Goal: Use online tool/utility: Utilize a website feature to perform a specific function

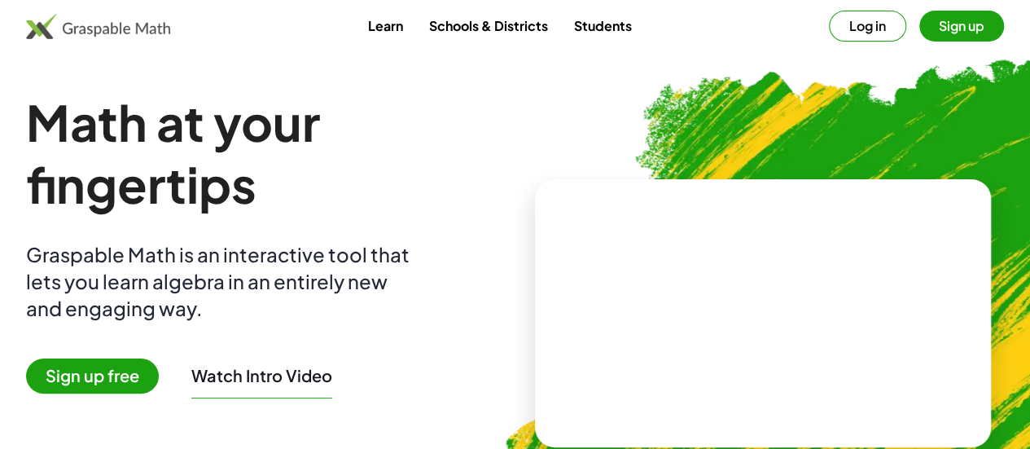
click at [829, 29] on button "Log in" at bounding box center [867, 26] width 77 height 31
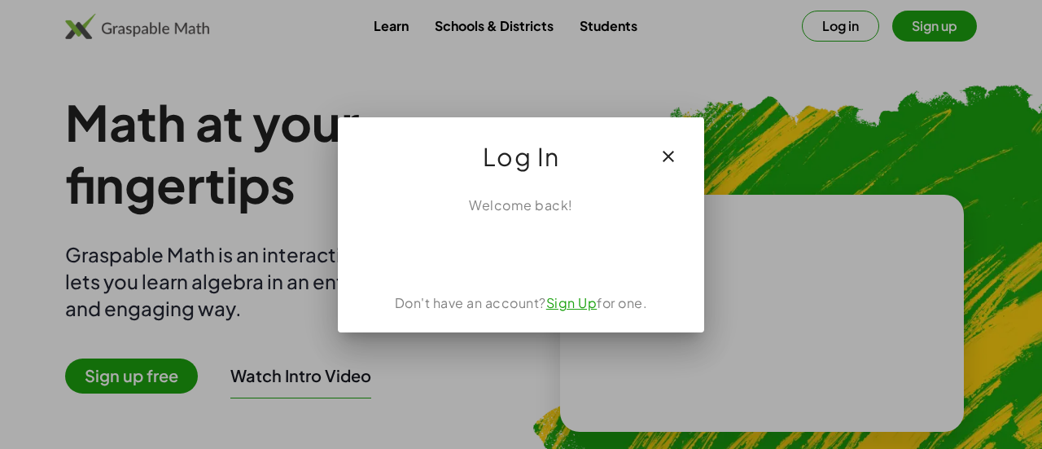
click at [668, 159] on icon "button" at bounding box center [669, 157] width 20 height 20
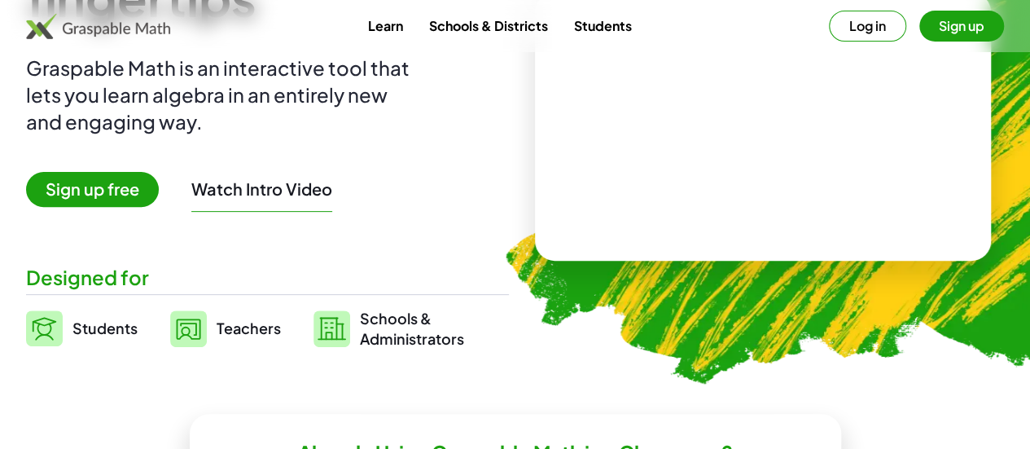
scroll to position [199, 0]
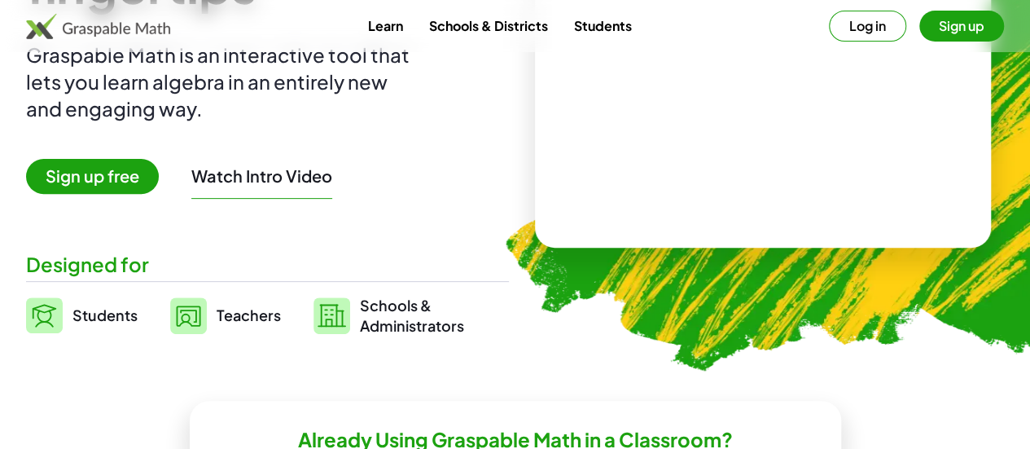
click at [116, 312] on span "Students" at bounding box center [104, 314] width 65 height 19
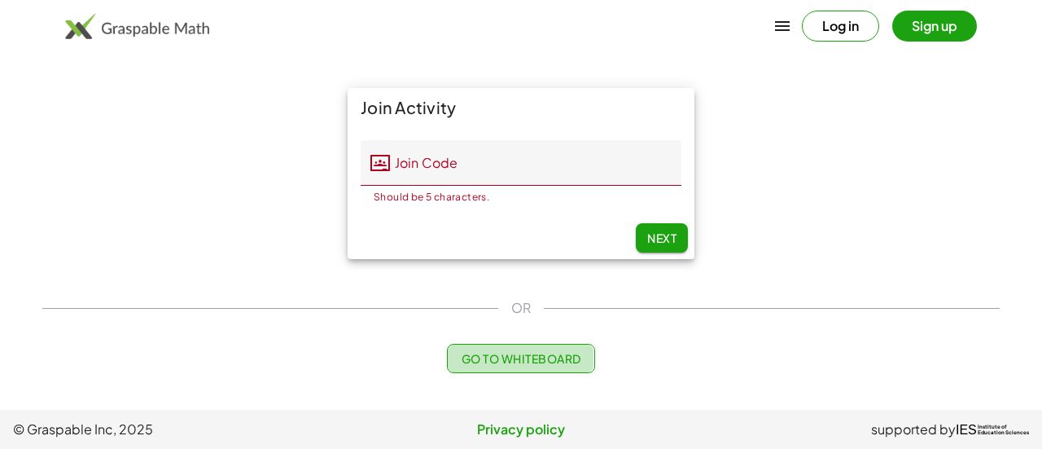
click at [539, 370] on button "Go to Whiteboard" at bounding box center [520, 358] width 147 height 29
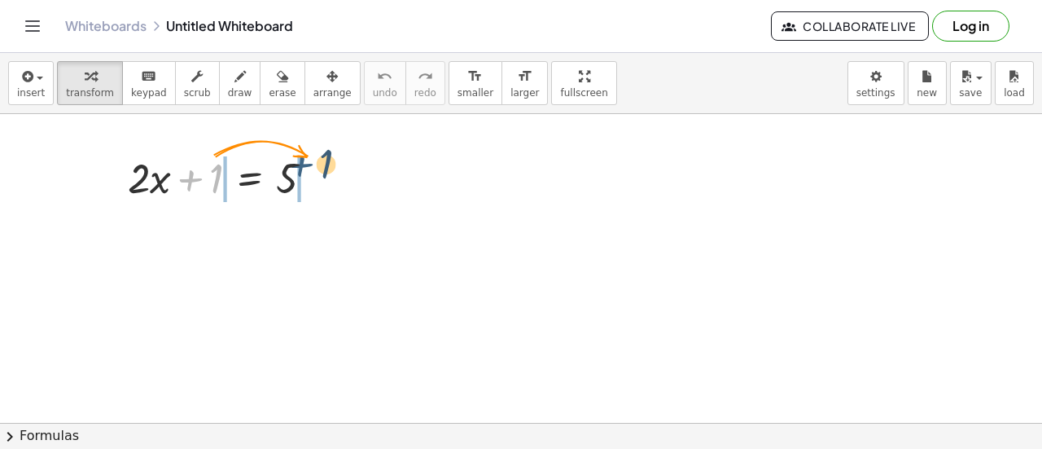
drag, startPoint x: 205, startPoint y: 187, endPoint x: 318, endPoint y: 175, distance: 113.8
click at [318, 175] on div at bounding box center [227, 176] width 215 height 55
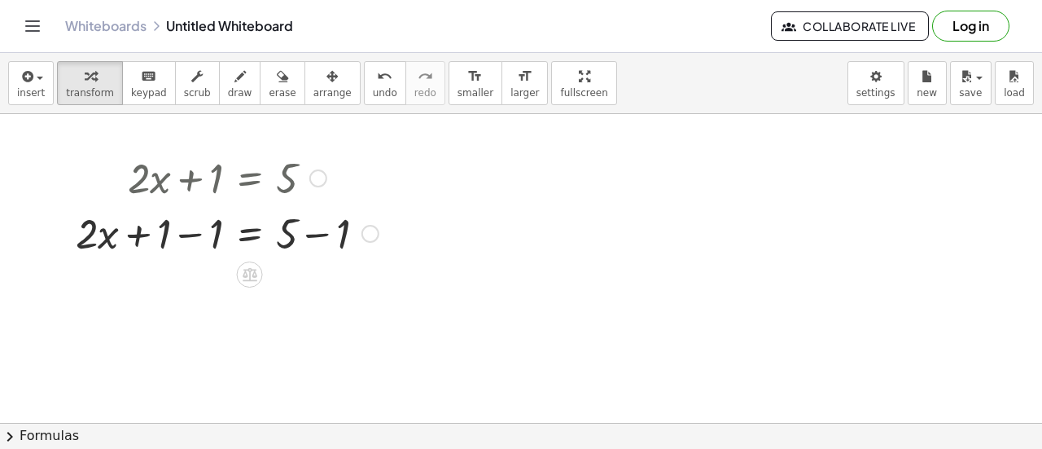
click at [316, 177] on div at bounding box center [318, 178] width 18 height 18
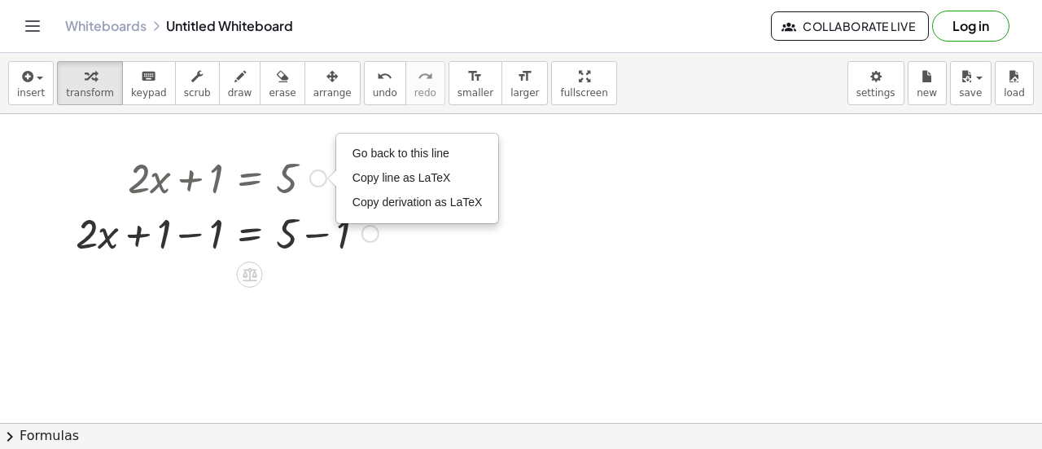
click at [326, 214] on div at bounding box center [227, 231] width 319 height 55
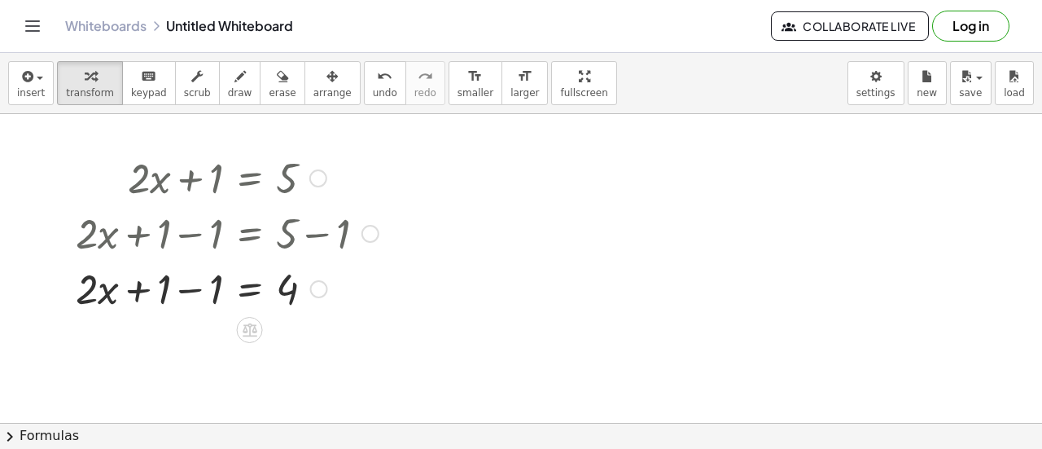
click at [331, 239] on div at bounding box center [227, 231] width 319 height 55
click at [308, 289] on div at bounding box center [227, 287] width 319 height 55
click at [309, 304] on div at bounding box center [227, 287] width 319 height 55
click at [313, 292] on div at bounding box center [319, 289] width 18 height 18
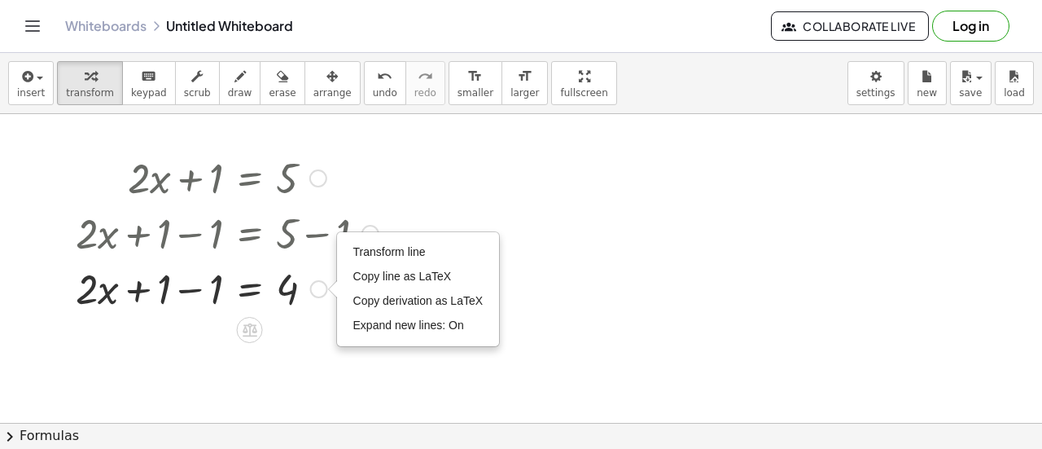
click at [310, 304] on div at bounding box center [227, 287] width 319 height 55
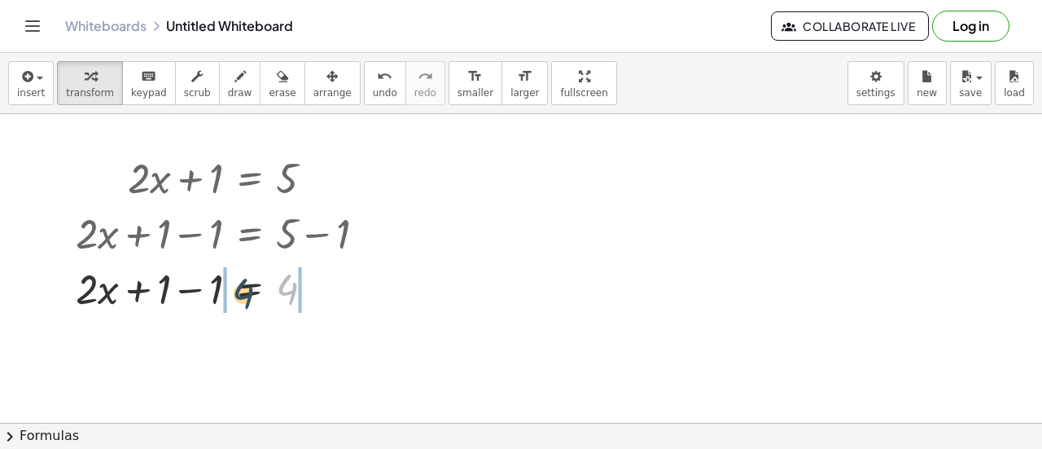
drag, startPoint x: 298, startPoint y: 296, endPoint x: 242, endPoint y: 302, distance: 56.5
click at [242, 302] on div at bounding box center [227, 287] width 319 height 55
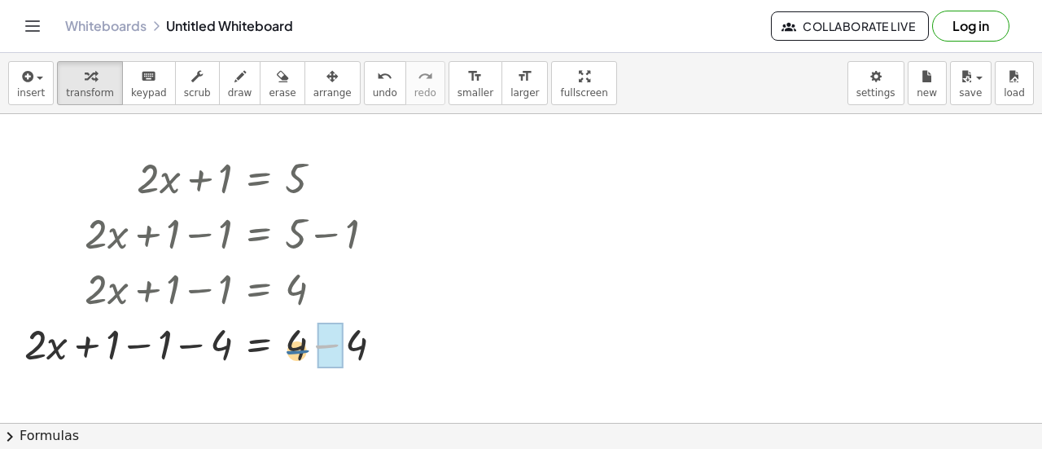
drag, startPoint x: 309, startPoint y: 345, endPoint x: 279, endPoint y: 351, distance: 30.7
click at [279, 351] on div at bounding box center [210, 342] width 388 height 55
click at [366, 333] on div at bounding box center [231, 342] width 431 height 55
click at [388, 339] on div at bounding box center [219, 342] width 407 height 55
click at [388, 339] on div at bounding box center [388, 344] width 18 height 18
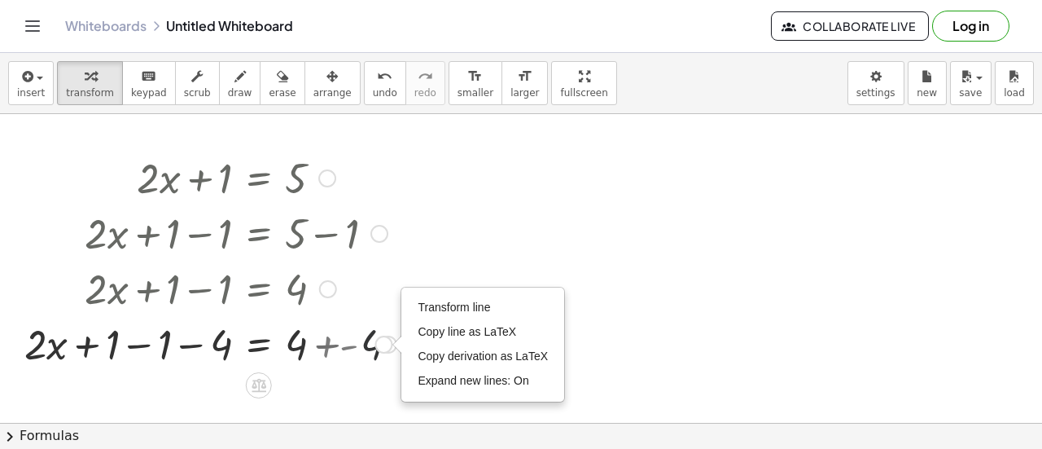
click at [388, 339] on div "Transform line Copy line as LaTeX Copy derivation as LaTeX Expand new lines: On" at bounding box center [383, 344] width 18 height 18
click at [373, 349] on div at bounding box center [210, 342] width 388 height 55
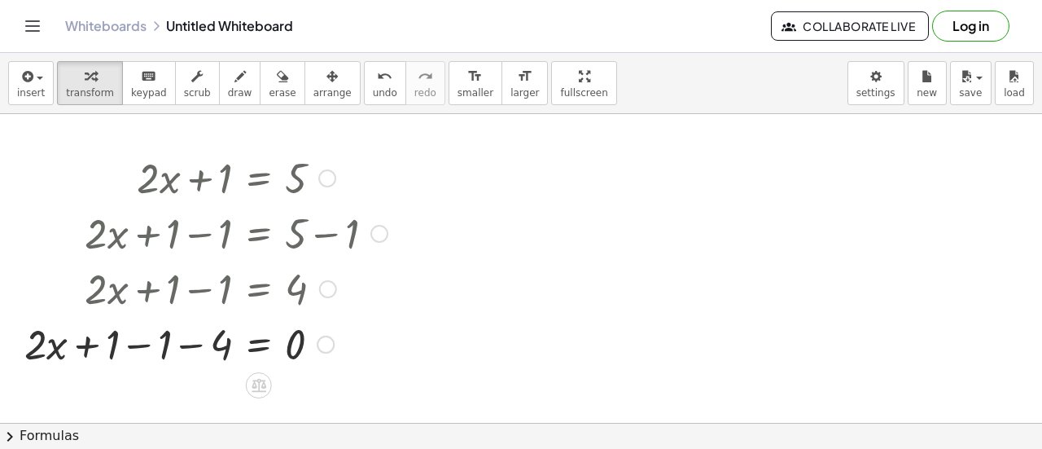
click at [317, 353] on div at bounding box center [205, 342] width 379 height 55
click at [295, 356] on div at bounding box center [205, 342] width 379 height 55
click at [212, 235] on div at bounding box center [205, 231] width 379 height 55
click at [332, 289] on div at bounding box center [328, 289] width 18 height 18
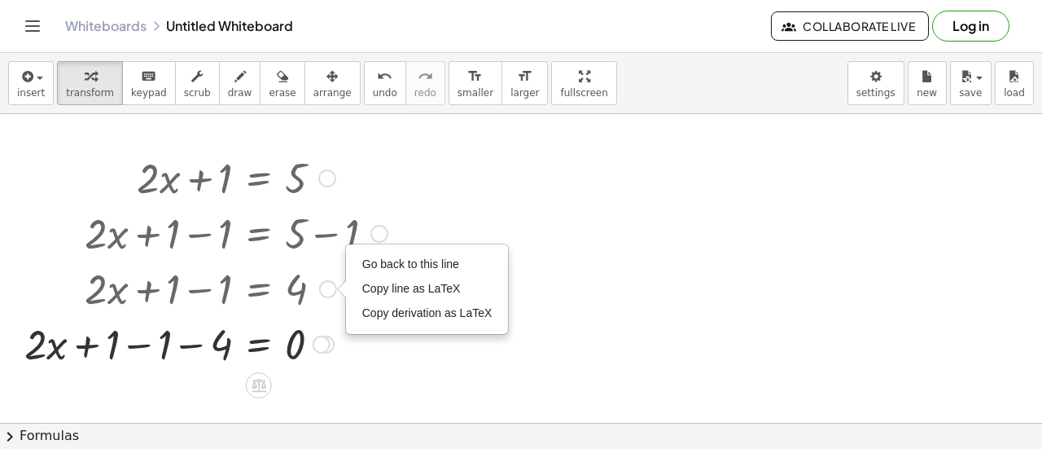
click at [314, 357] on div at bounding box center [205, 342] width 379 height 55
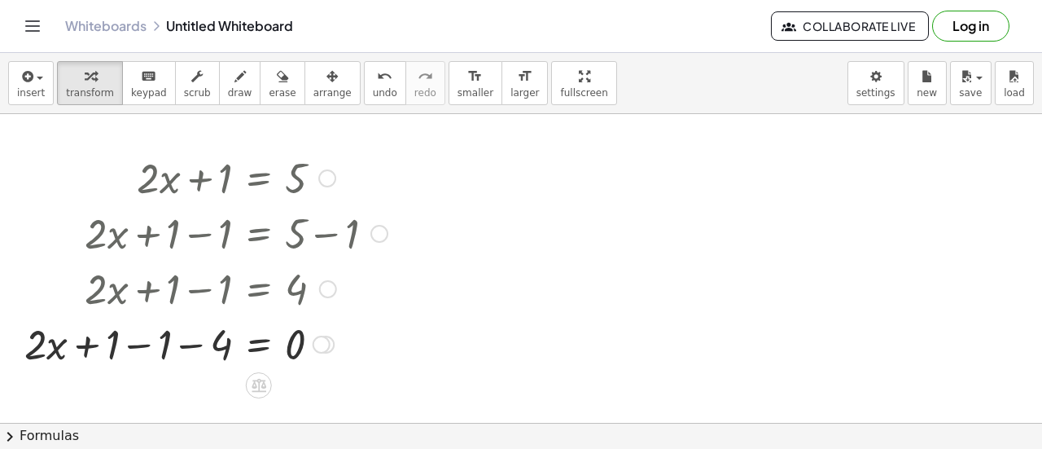
click at [327, 343] on div "Transform line Copy line as LaTeX Copy derivation as LaTeX Expand new lines: On" at bounding box center [322, 344] width 18 height 18
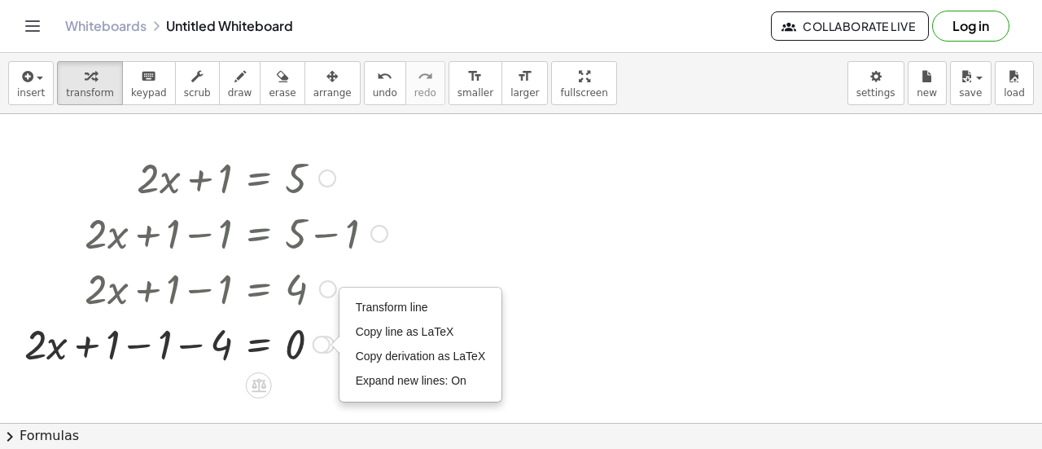
click at [331, 344] on div at bounding box center [335, 344] width 9 height 18
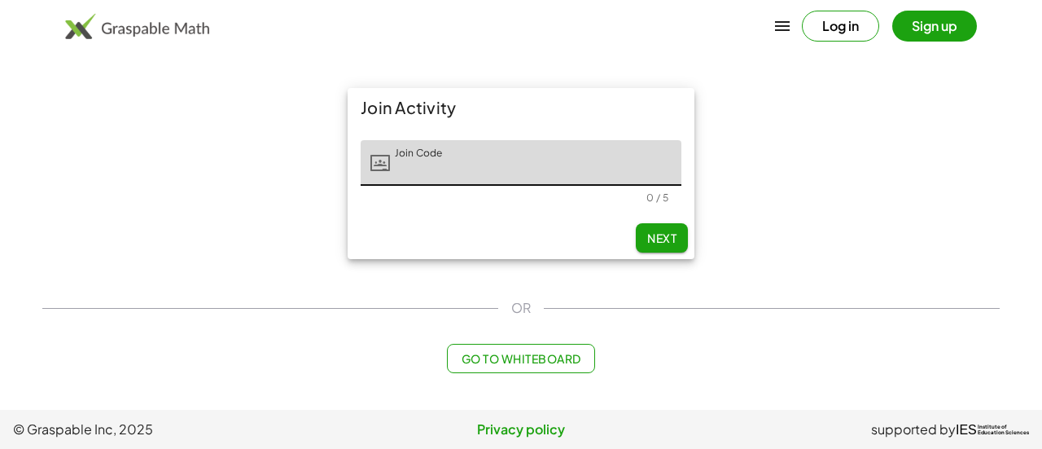
click at [511, 351] on span "Go to Whiteboard" at bounding box center [521, 358] width 120 height 15
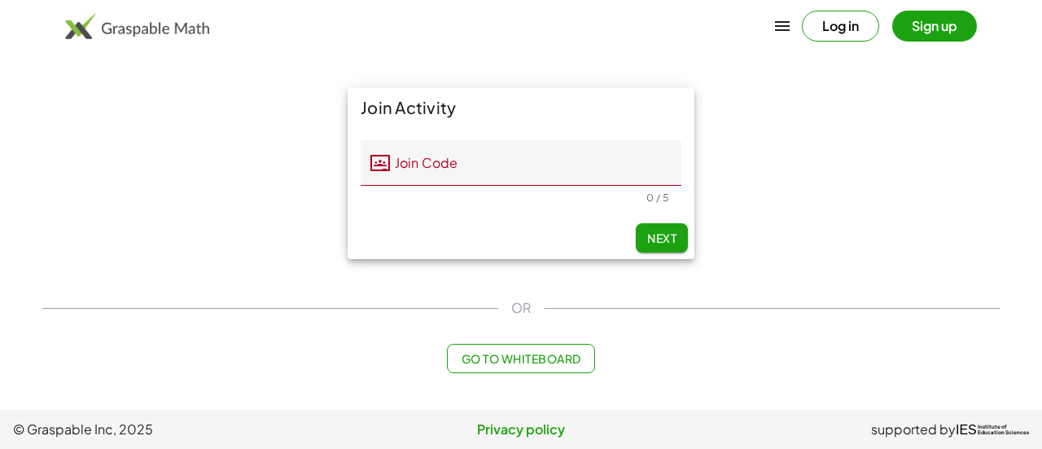
click at [558, 349] on button "Go to Whiteboard" at bounding box center [520, 358] width 147 height 29
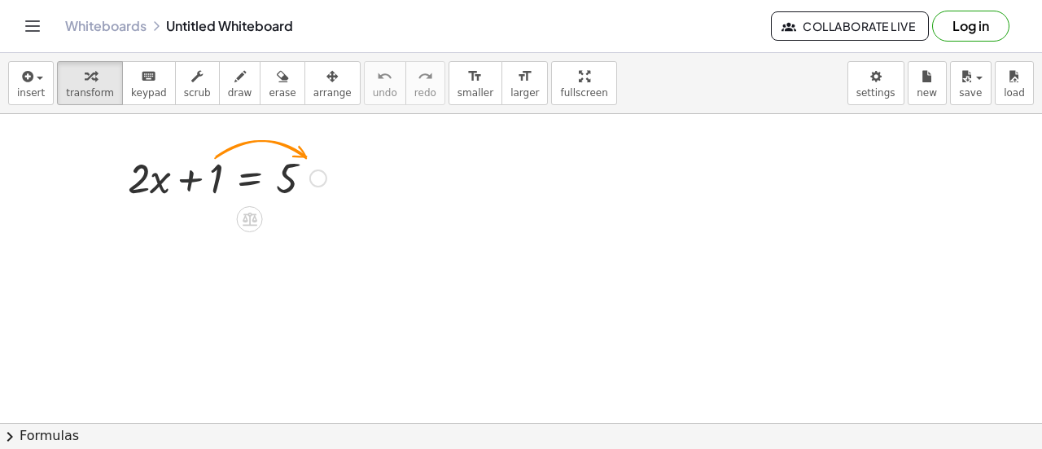
click at [199, 174] on div at bounding box center [227, 176] width 215 height 55
click at [214, 175] on div at bounding box center [227, 176] width 215 height 55
drag, startPoint x: 214, startPoint y: 175, endPoint x: 322, endPoint y: 178, distance: 107.5
click at [322, 178] on div at bounding box center [227, 176] width 215 height 55
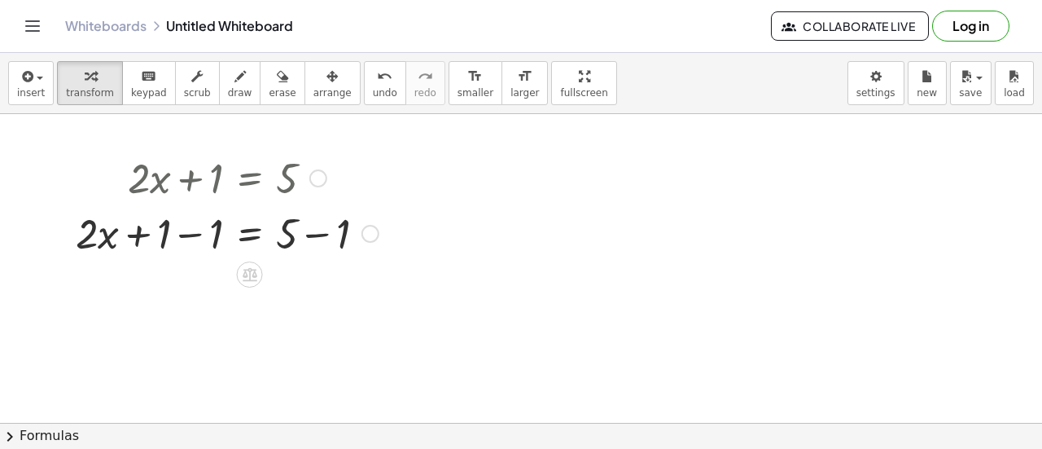
click at [183, 240] on div at bounding box center [227, 231] width 319 height 55
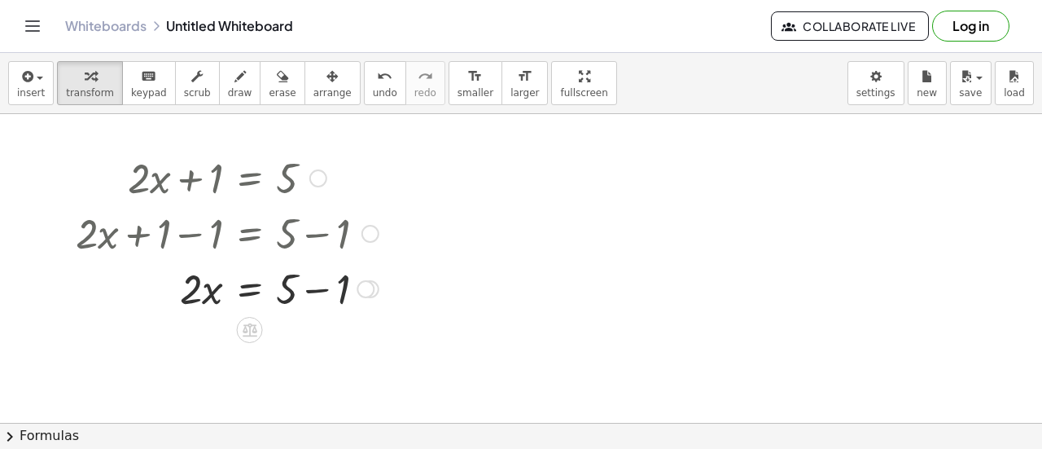
click at [337, 278] on div at bounding box center [227, 287] width 319 height 55
click at [206, 353] on div at bounding box center [227, 342] width 319 height 55
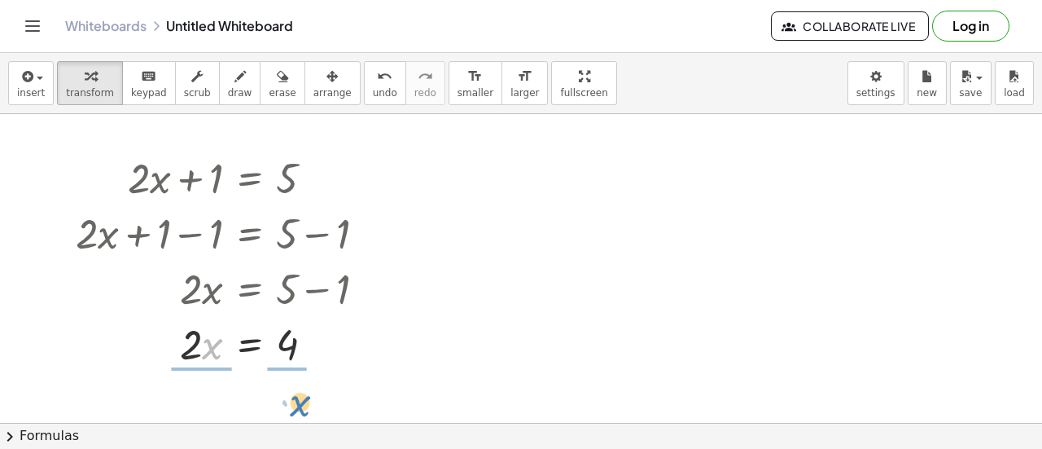
drag, startPoint x: 214, startPoint y: 350, endPoint x: 303, endPoint y: 407, distance: 105.5
drag, startPoint x: 290, startPoint y: 362, endPoint x: 265, endPoint y: 366, distance: 24.6
click at [265, 366] on div at bounding box center [227, 342] width 319 height 81
drag, startPoint x: 327, startPoint y: 336, endPoint x: 303, endPoint y: 322, distance: 28.5
click at [303, 322] on div at bounding box center [227, 342] width 319 height 81
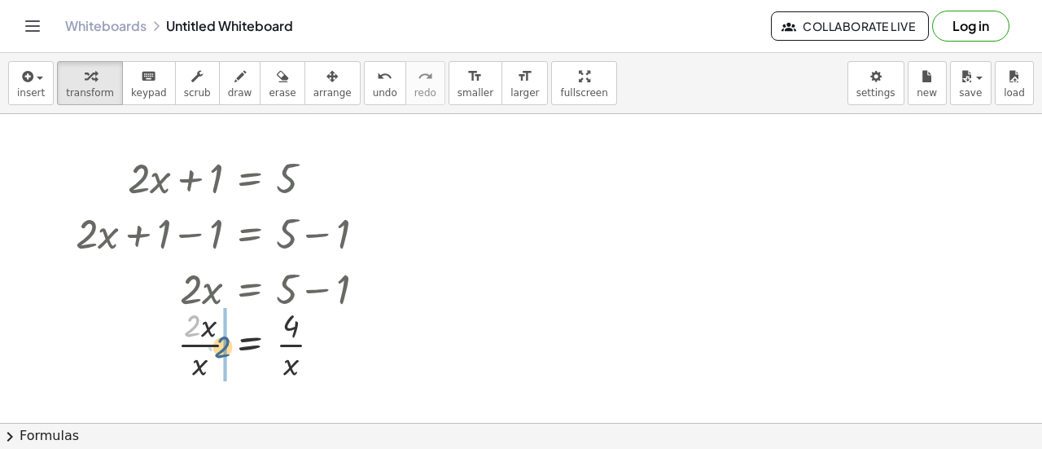
drag, startPoint x: 192, startPoint y: 324, endPoint x: 221, endPoint y: 345, distance: 36.2
drag, startPoint x: 225, startPoint y: 345, endPoint x: 256, endPoint y: 357, distance: 33.7
click at [256, 357] on div at bounding box center [227, 342] width 319 height 81
drag, startPoint x: 215, startPoint y: 349, endPoint x: 278, endPoint y: 370, distance: 66.9
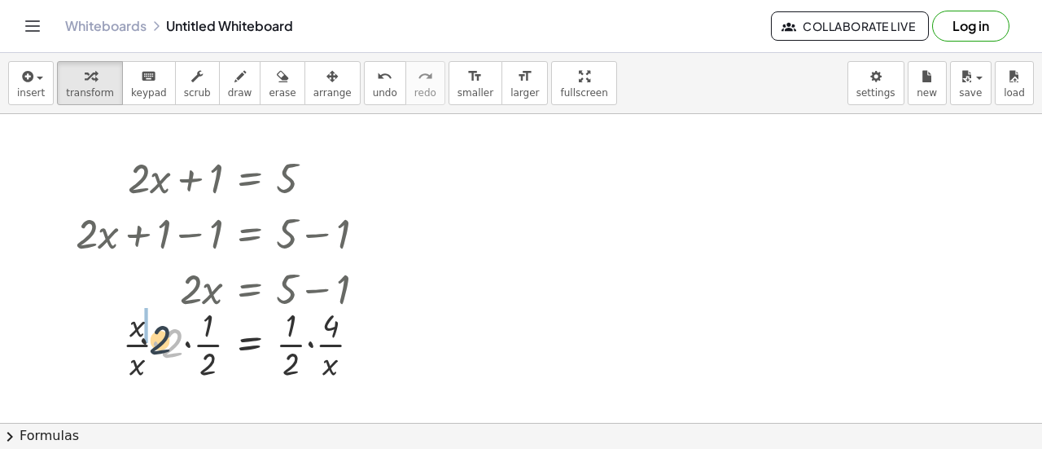
drag, startPoint x: 174, startPoint y: 335, endPoint x: 11, endPoint y: 309, distance: 165.7
click at [11, 309] on div "+ · 2 · x + 1 = 5 + · 2 · x + 1 − 1 = + 5 − 1 + · 2 · x + 0 = + 5 − 1 · 2 · x =…" at bounding box center [521, 424] width 1042 height 620
drag, startPoint x: 169, startPoint y: 343, endPoint x: 128, endPoint y: 331, distance: 42.5
click at [128, 331] on div at bounding box center [227, 342] width 319 height 81
drag, startPoint x: 204, startPoint y: 359, endPoint x: 150, endPoint y: 357, distance: 53.8
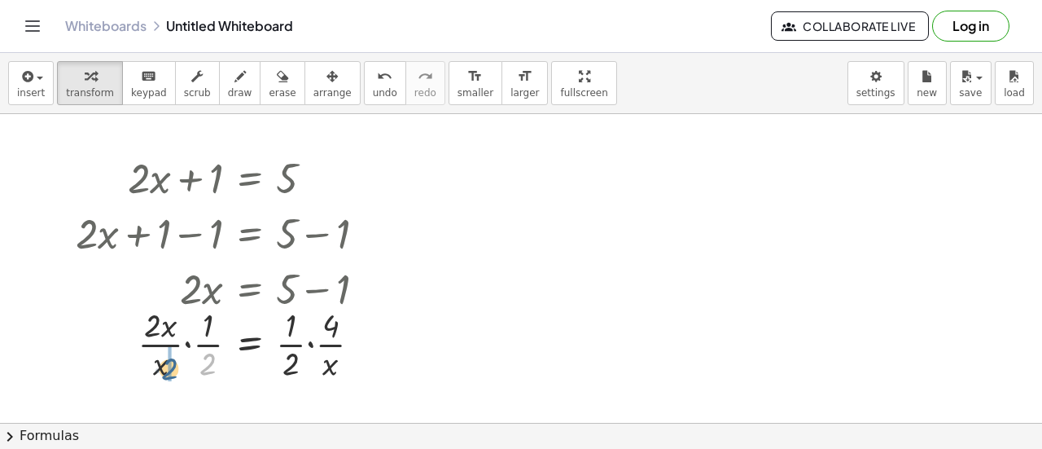
click at [150, 357] on div at bounding box center [227, 342] width 319 height 81
drag, startPoint x: 284, startPoint y: 324, endPoint x: 290, endPoint y: 354, distance: 30.7
drag, startPoint x: 292, startPoint y: 366, endPoint x: 327, endPoint y: 372, distance: 35.6
click at [327, 372] on div at bounding box center [227, 342] width 319 height 81
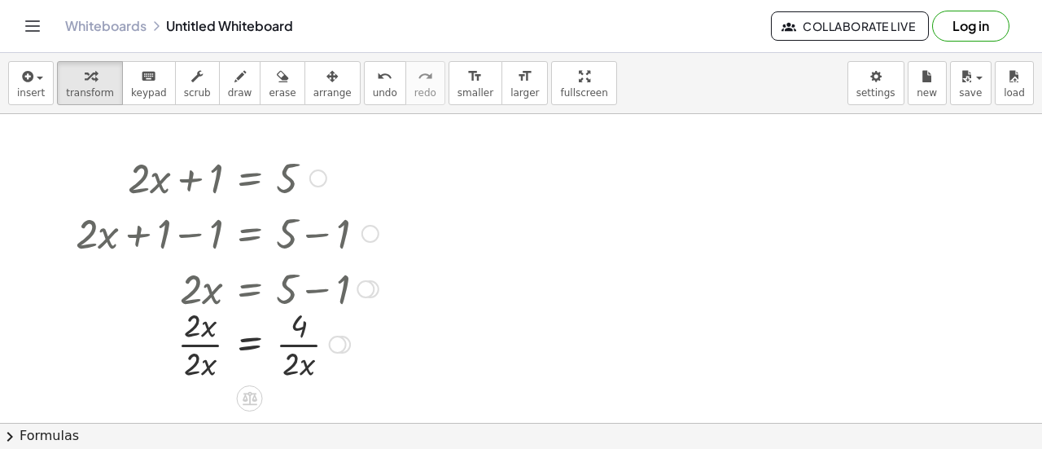
click at [300, 335] on div at bounding box center [227, 342] width 319 height 81
click at [341, 346] on div at bounding box center [338, 344] width 18 height 18
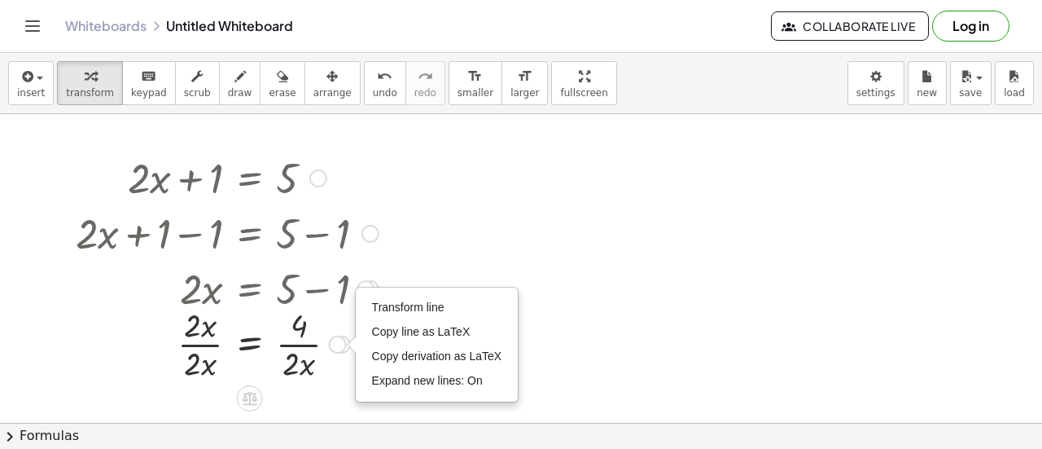
click at [324, 377] on div at bounding box center [227, 342] width 319 height 81
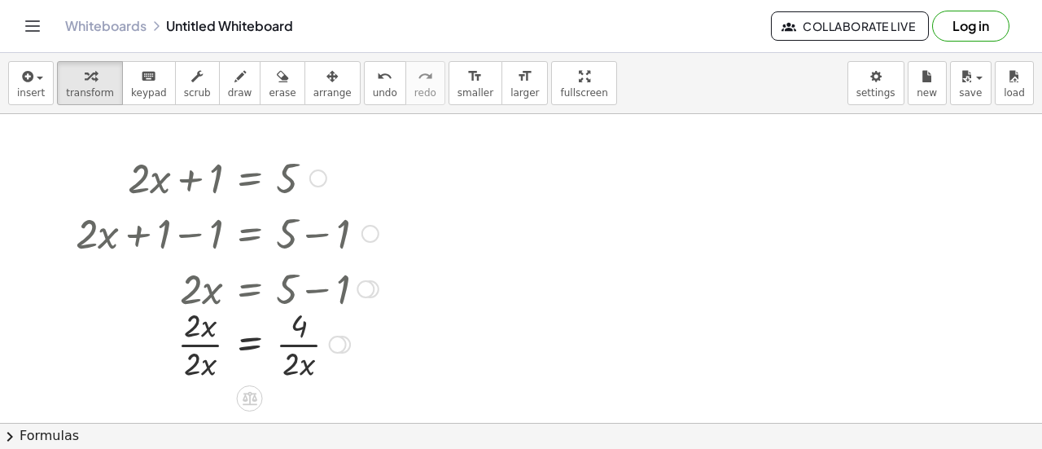
click at [310, 369] on div at bounding box center [227, 342] width 319 height 81
click at [291, 343] on div at bounding box center [227, 342] width 319 height 81
click at [298, 335] on div at bounding box center [227, 342] width 319 height 81
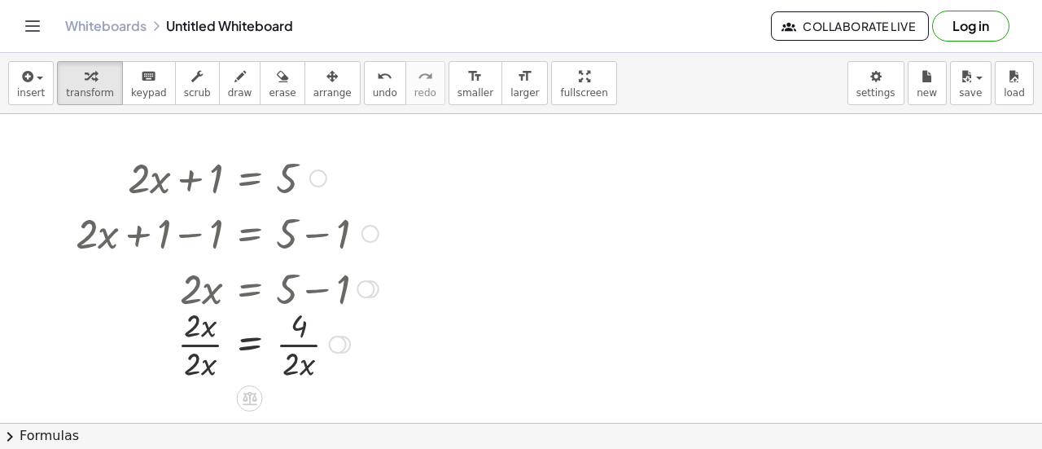
drag, startPoint x: 286, startPoint y: 363, endPoint x: 234, endPoint y: 360, distance: 51.4
drag, startPoint x: 234, startPoint y: 360, endPoint x: 216, endPoint y: 361, distance: 18.8
click at [216, 361] on div at bounding box center [227, 342] width 319 height 81
drag, startPoint x: 193, startPoint y: 359, endPoint x: 197, endPoint y: 317, distance: 42.5
drag, startPoint x: 208, startPoint y: 362, endPoint x: 220, endPoint y: 338, distance: 27.0
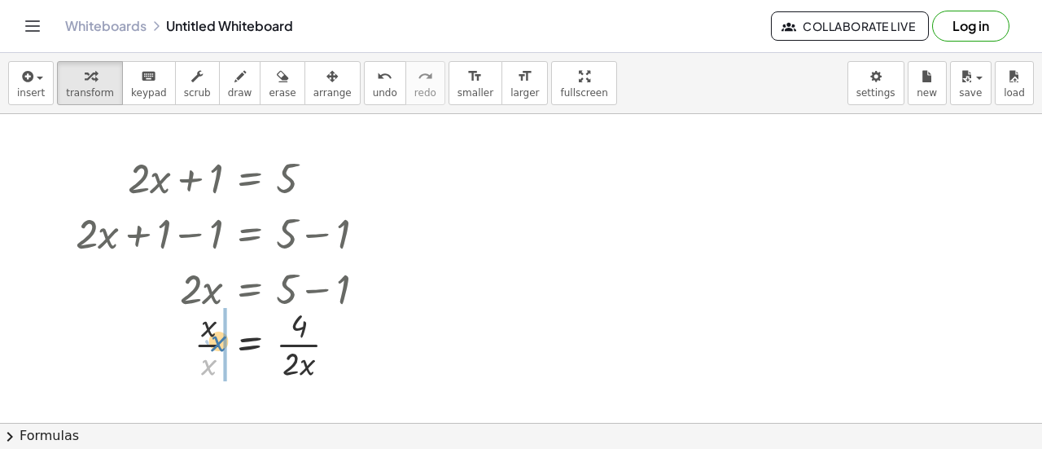
click at [220, 338] on div at bounding box center [227, 342] width 319 height 81
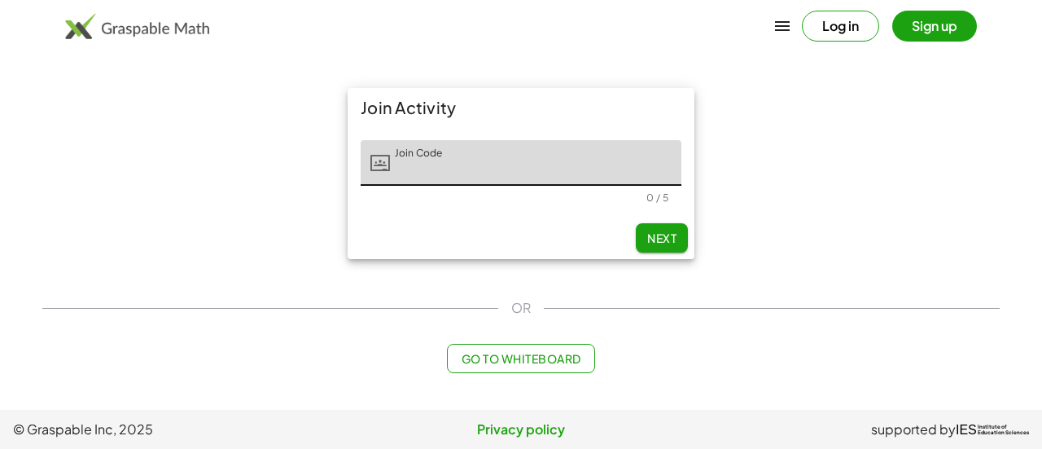
click at [501, 347] on button "Go to Whiteboard" at bounding box center [520, 358] width 147 height 29
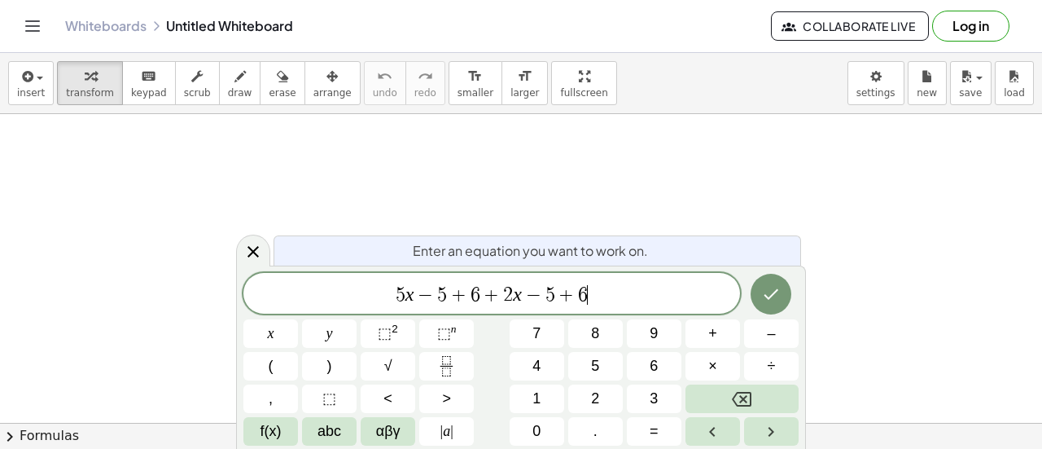
click at [500, 303] on span "+" at bounding box center [492, 295] width 24 height 20
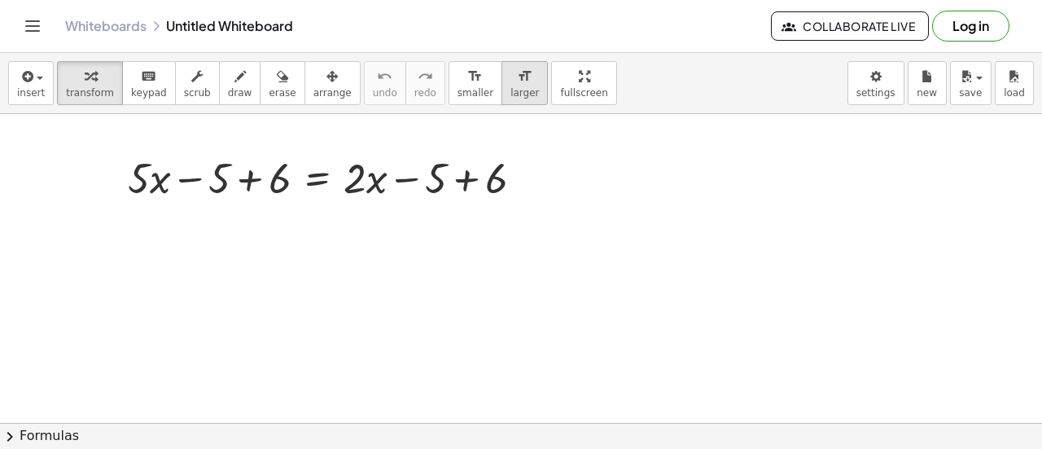
click at [517, 71] on icon "format_size" at bounding box center [524, 77] width 15 height 20
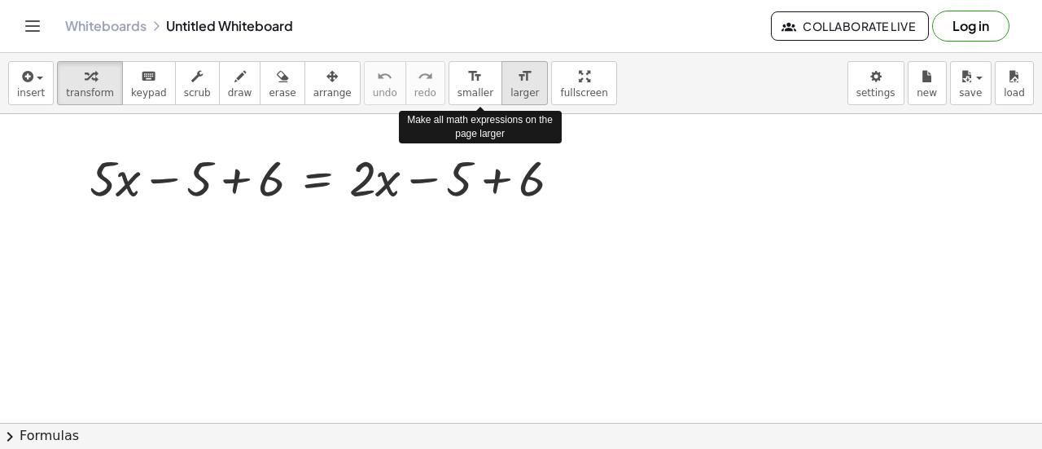
click at [517, 71] on icon "format_size" at bounding box center [524, 77] width 15 height 20
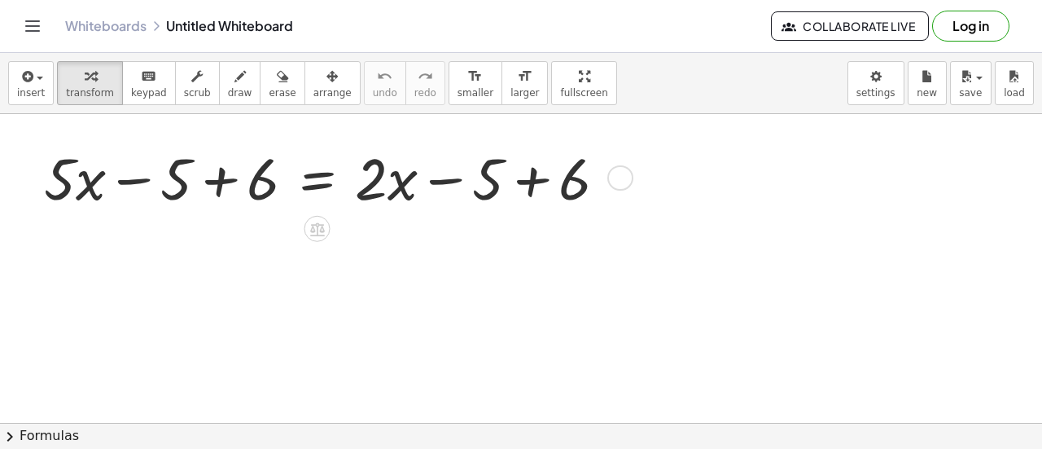
click at [142, 190] on div at bounding box center [332, 176] width 592 height 77
click at [183, 199] on div at bounding box center [332, 176] width 592 height 77
click at [226, 185] on div at bounding box center [332, 176] width 592 height 77
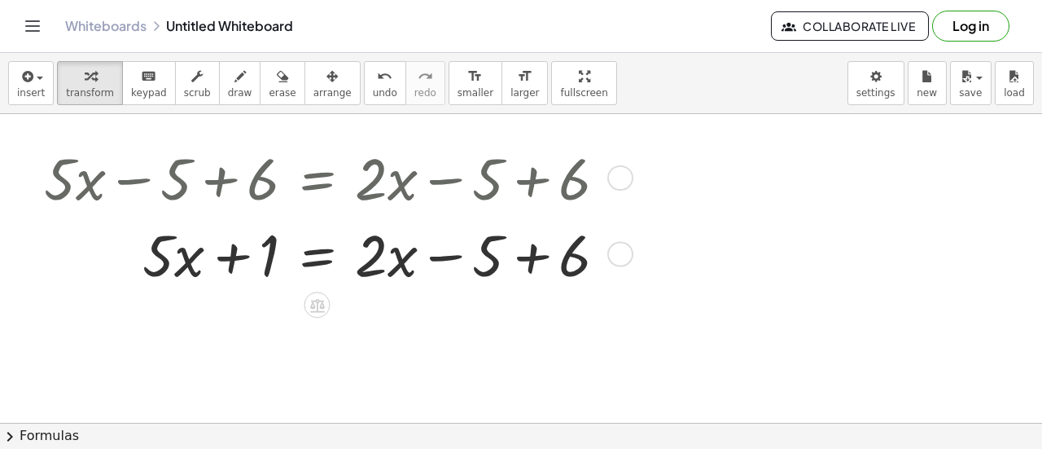
click at [408, 249] on div at bounding box center [332, 252] width 592 height 77
click at [471, 250] on div at bounding box center [332, 252] width 592 height 77
click at [518, 269] on div at bounding box center [332, 252] width 592 height 77
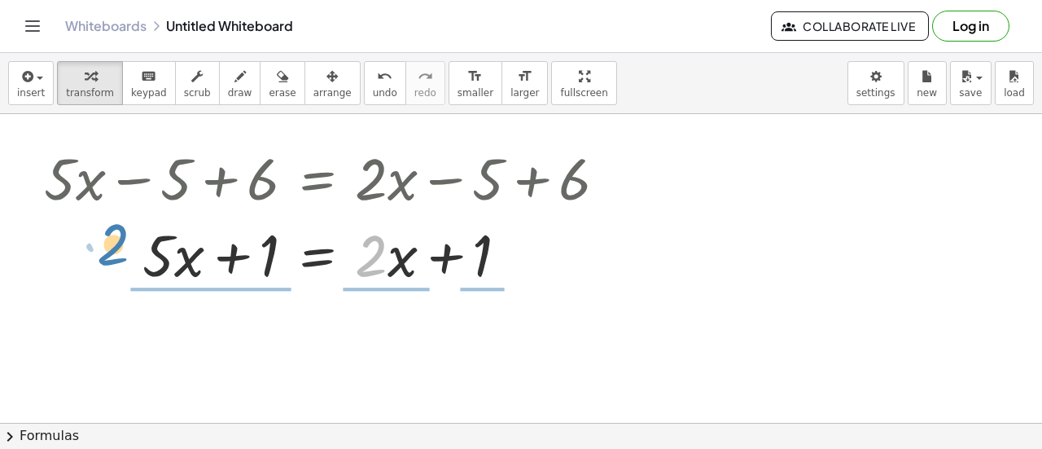
drag, startPoint x: 373, startPoint y: 263, endPoint x: 118, endPoint y: 256, distance: 254.9
click at [118, 256] on div at bounding box center [332, 252] width 592 height 77
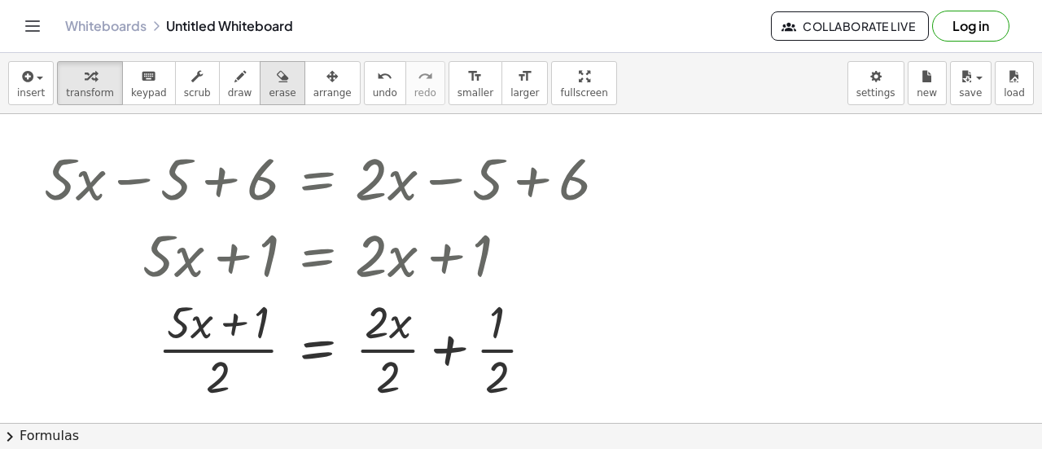
click at [260, 84] on button "erase" at bounding box center [282, 83] width 45 height 44
click at [221, 379] on div at bounding box center [521, 424] width 1042 height 620
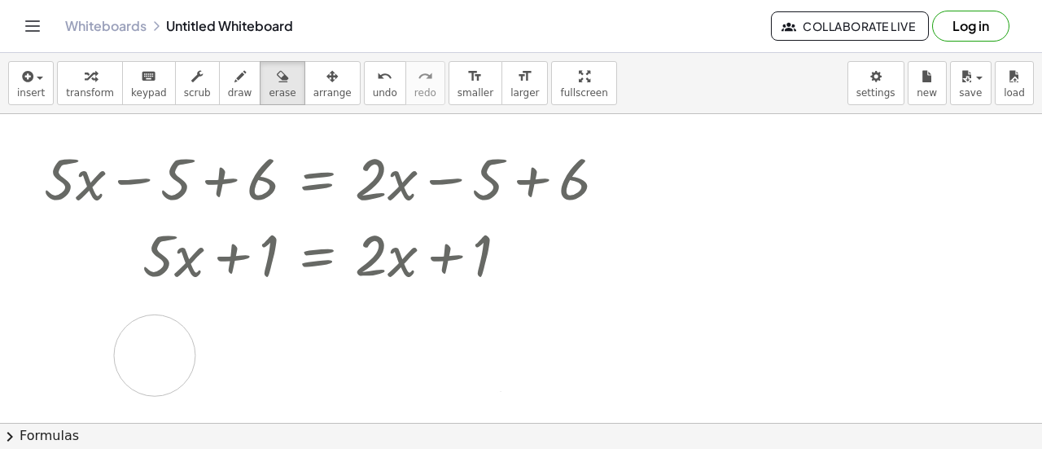
drag, startPoint x: 208, startPoint y: 371, endPoint x: 154, endPoint y: 351, distance: 58.2
click at [154, 351] on div at bounding box center [521, 424] width 1042 height 620
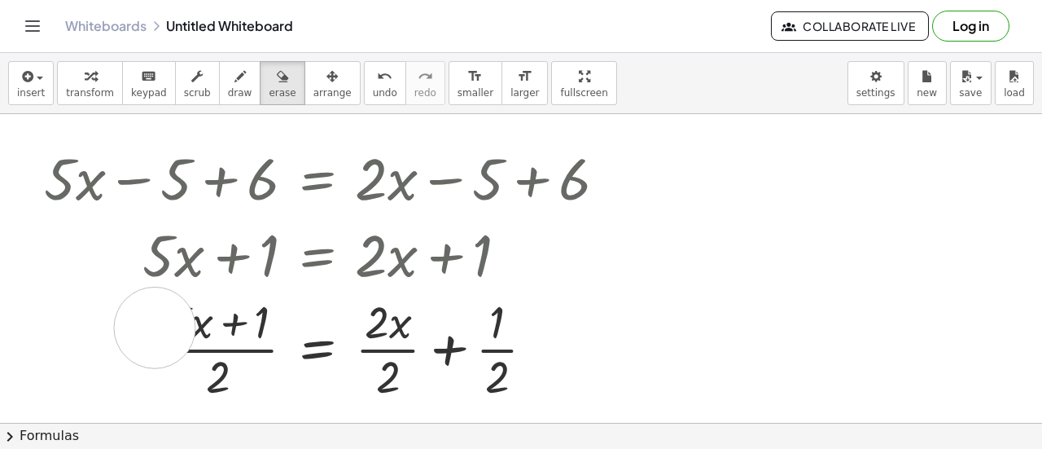
click at [155, 326] on div at bounding box center [521, 424] width 1042 height 620
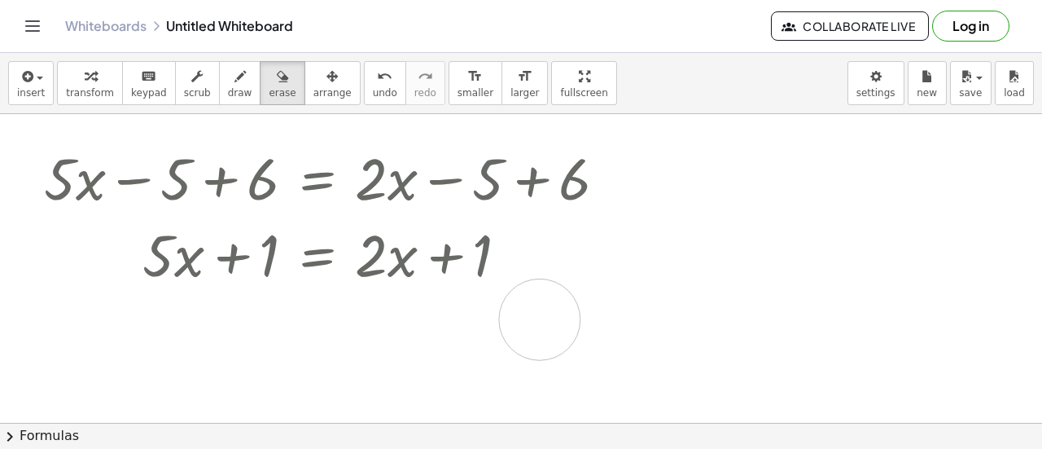
drag, startPoint x: 259, startPoint y: 340, endPoint x: 539, endPoint y: 315, distance: 281.2
click at [539, 315] on div at bounding box center [521, 424] width 1042 height 620
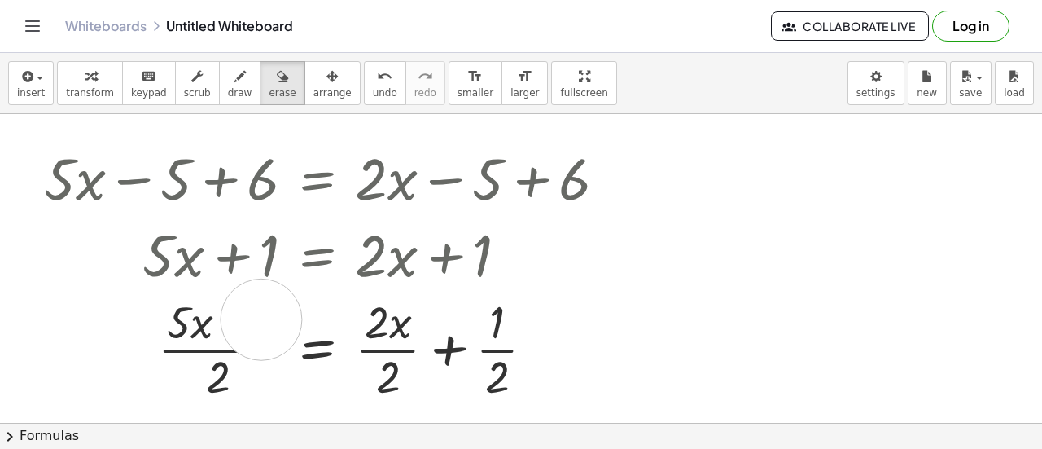
click at [261, 318] on div at bounding box center [521, 424] width 1042 height 620
drag, startPoint x: 261, startPoint y: 318, endPoint x: 269, endPoint y: 322, distance: 8.4
click at [269, 322] on div at bounding box center [521, 424] width 1042 height 620
click at [260, 62] on button "erase" at bounding box center [282, 83] width 45 height 44
click at [191, 76] on icon "button" at bounding box center [196, 77] width 11 height 20
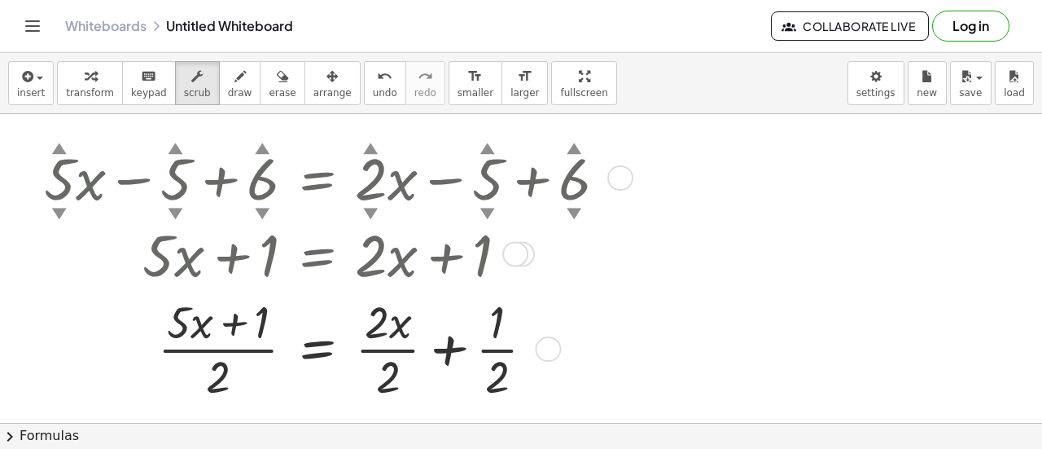
click at [170, 209] on div "▼" at bounding box center [176, 211] width 15 height 21
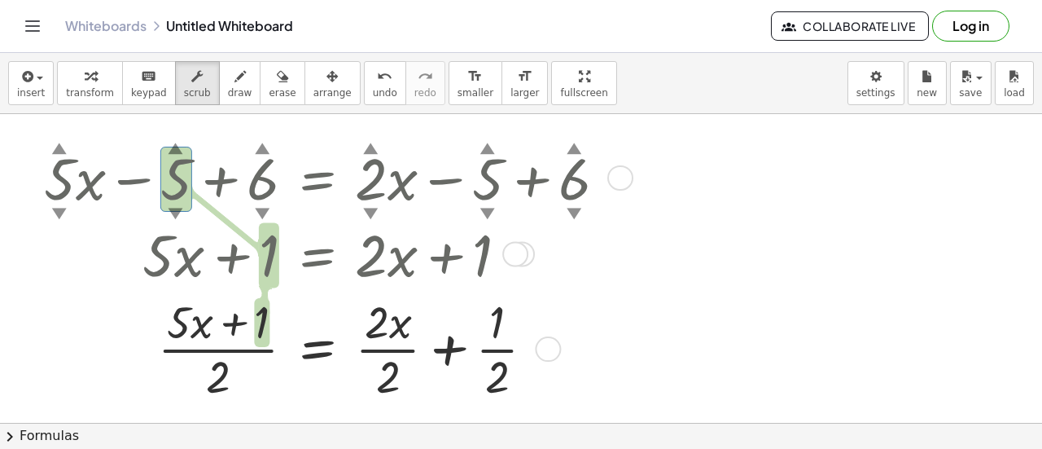
click at [177, 142] on div "▲" at bounding box center [176, 146] width 15 height 21
click at [176, 144] on div "▲" at bounding box center [176, 146] width 15 height 21
click at [173, 147] on div "▲" at bounding box center [176, 146] width 15 height 21
click at [80, 175] on div at bounding box center [332, 176] width 592 height 77
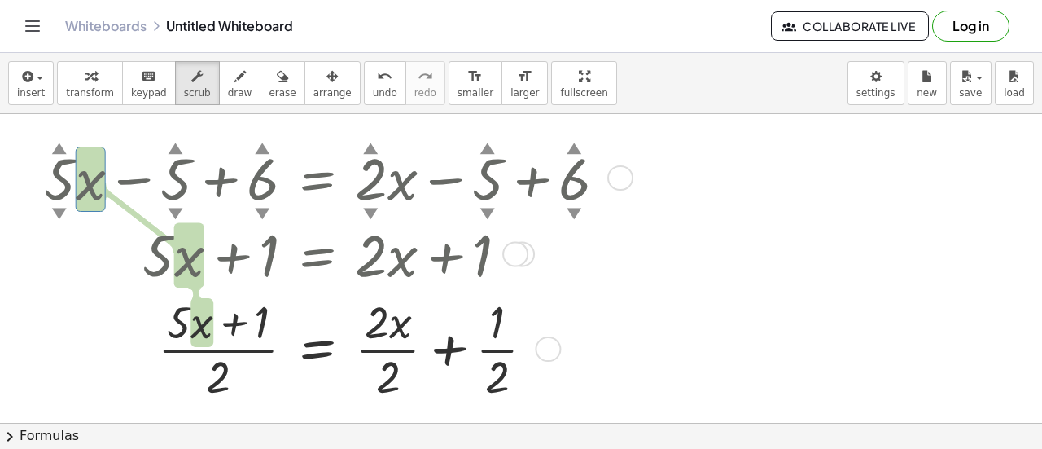
click at [65, 175] on div at bounding box center [332, 176] width 592 height 77
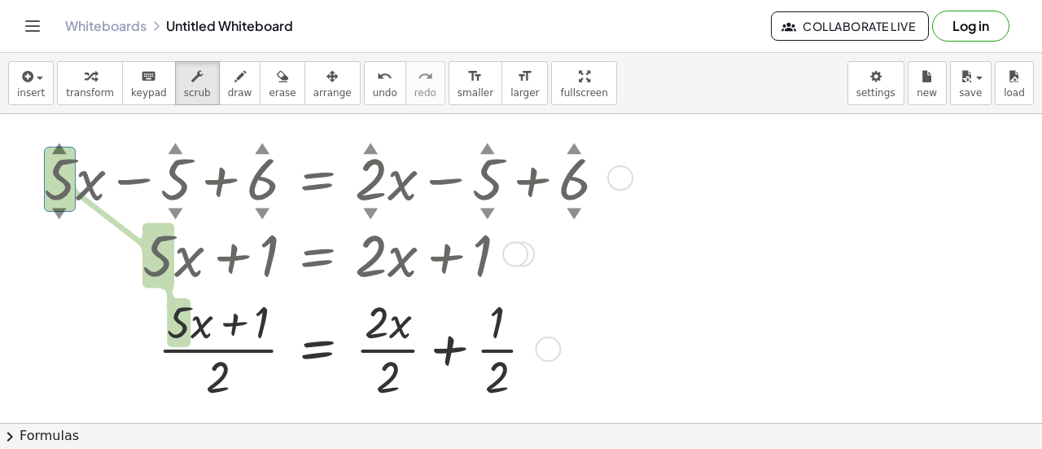
click at [357, 182] on div at bounding box center [332, 176] width 592 height 77
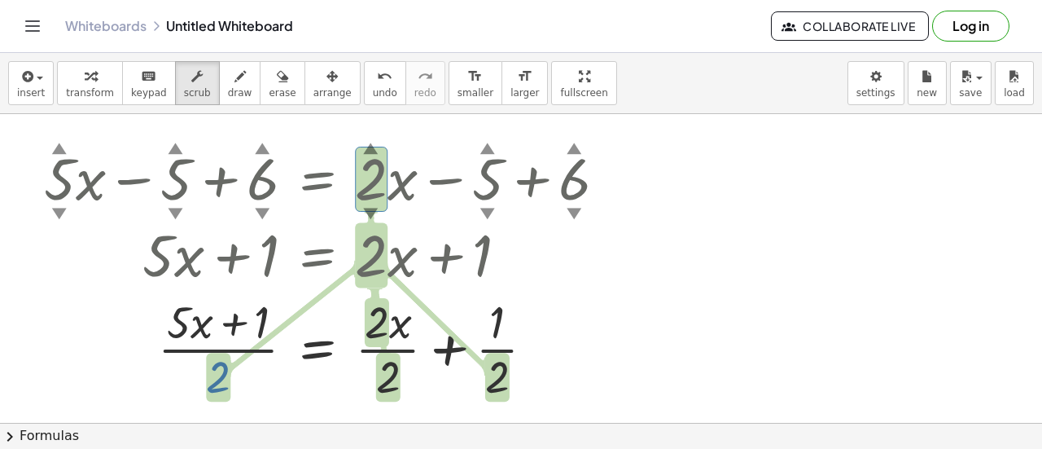
drag, startPoint x: 220, startPoint y: 372, endPoint x: 367, endPoint y: 296, distance: 166.0
click at [367, 296] on div at bounding box center [332, 348] width 592 height 114
click at [510, 260] on div at bounding box center [515, 254] width 26 height 26
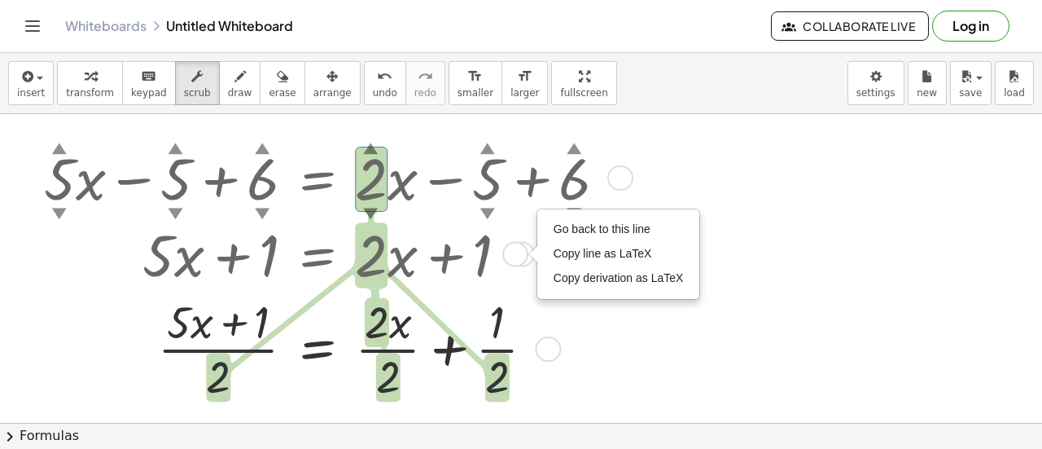
click at [510, 260] on div "Go back to this line Copy line as LaTeX Copy derivation as LaTeX" at bounding box center [515, 254] width 26 height 26
click at [11, 81] on button "insert" at bounding box center [31, 83] width 46 height 44
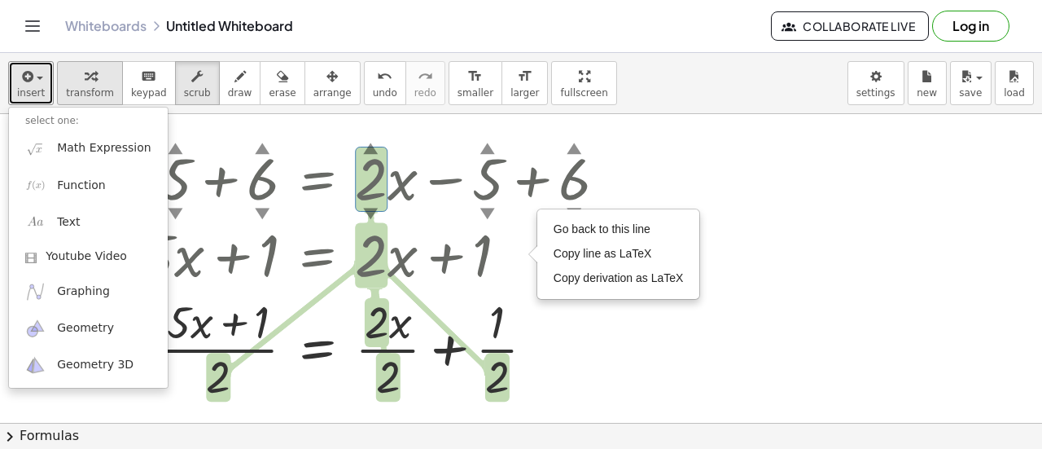
click at [91, 81] on div "button" at bounding box center [90, 76] width 48 height 20
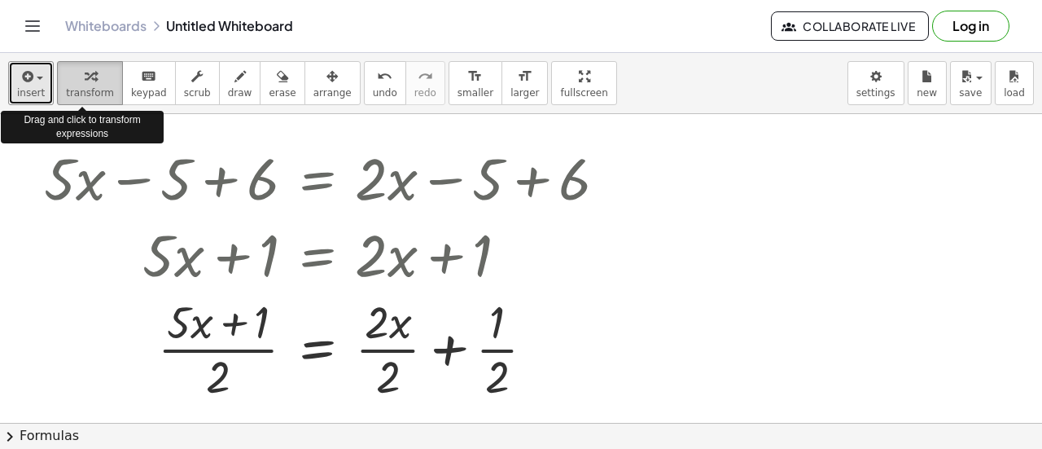
click at [92, 81] on div "button" at bounding box center [90, 76] width 48 height 20
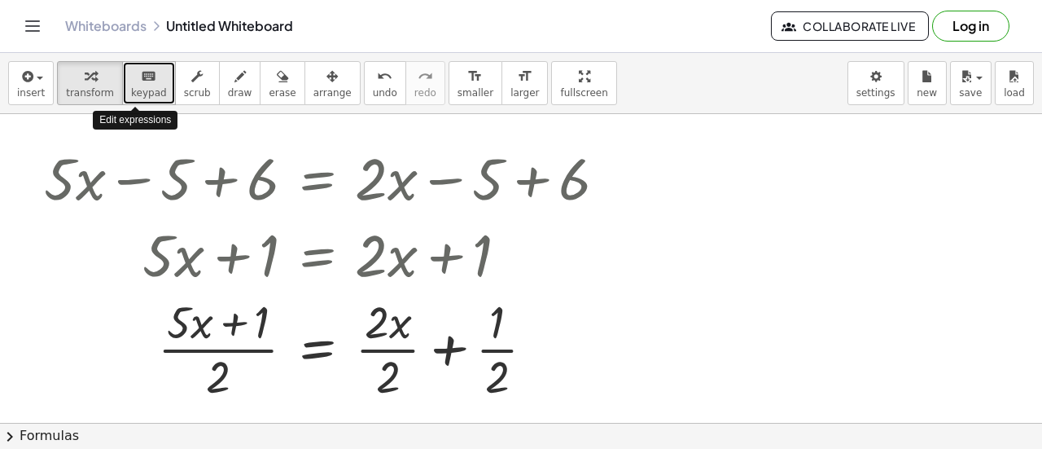
drag, startPoint x: 139, startPoint y: 90, endPoint x: 118, endPoint y: 68, distance: 31.1
drag, startPoint x: 118, startPoint y: 68, endPoint x: 106, endPoint y: 80, distance: 17.3
click at [106, 80] on button "transform" at bounding box center [90, 83] width 66 height 44
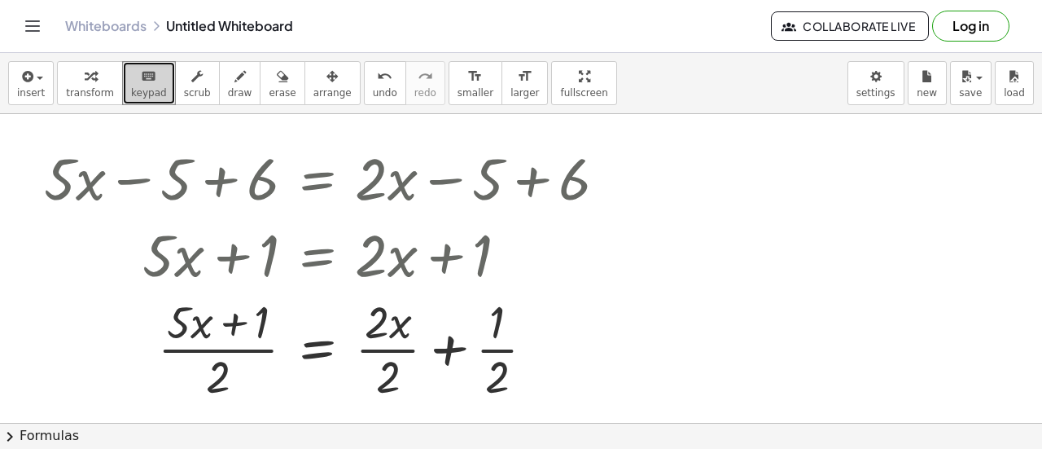
click at [131, 82] on div "keyboard" at bounding box center [149, 76] width 36 height 20
click at [122, 87] on button "keyboard keypad" at bounding box center [149, 83] width 54 height 44
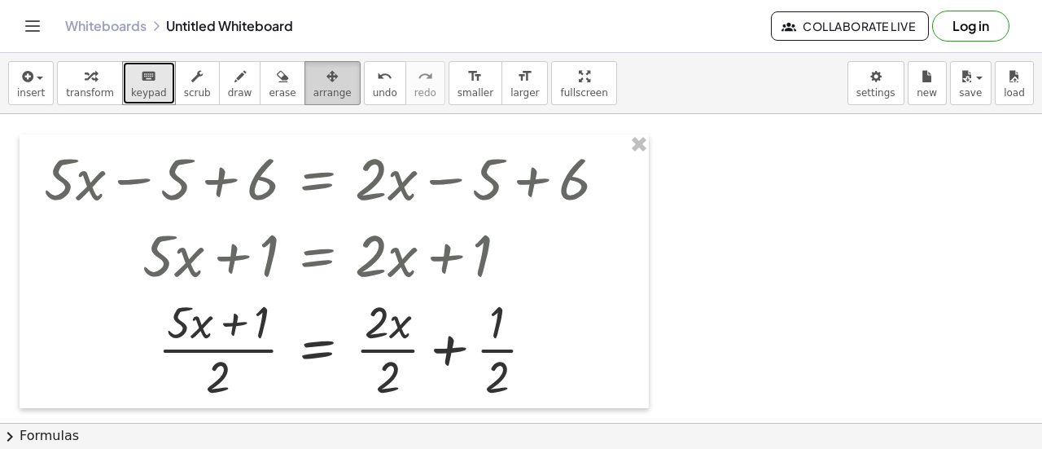
click at [313, 94] on span "arrange" at bounding box center [332, 92] width 38 height 11
click at [373, 90] on span "undo" at bounding box center [385, 92] width 24 height 11
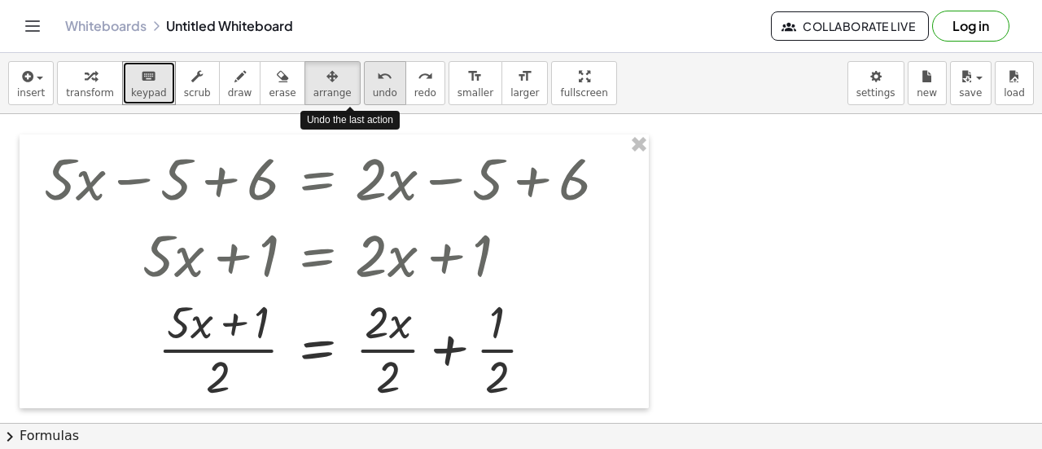
click at [373, 90] on span "undo" at bounding box center [385, 92] width 24 height 11
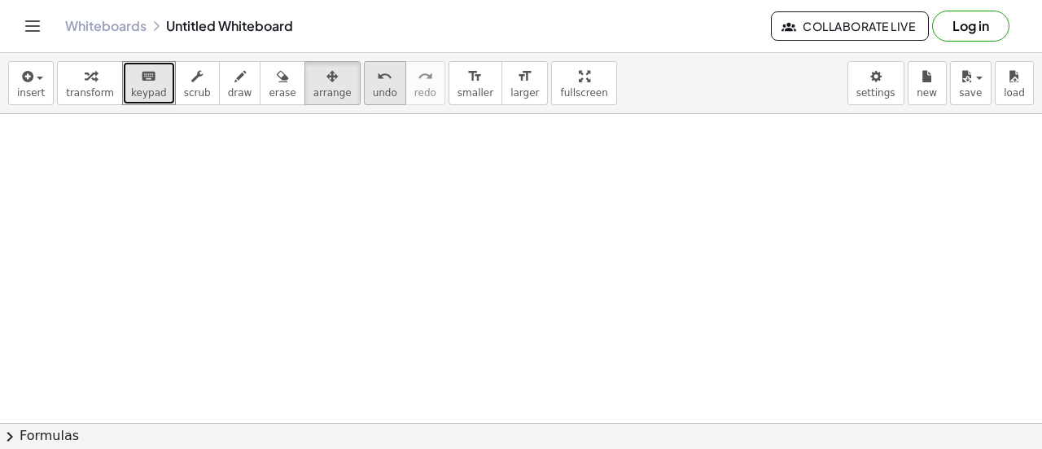
click at [377, 82] on icon "undo" at bounding box center [384, 77] width 15 height 20
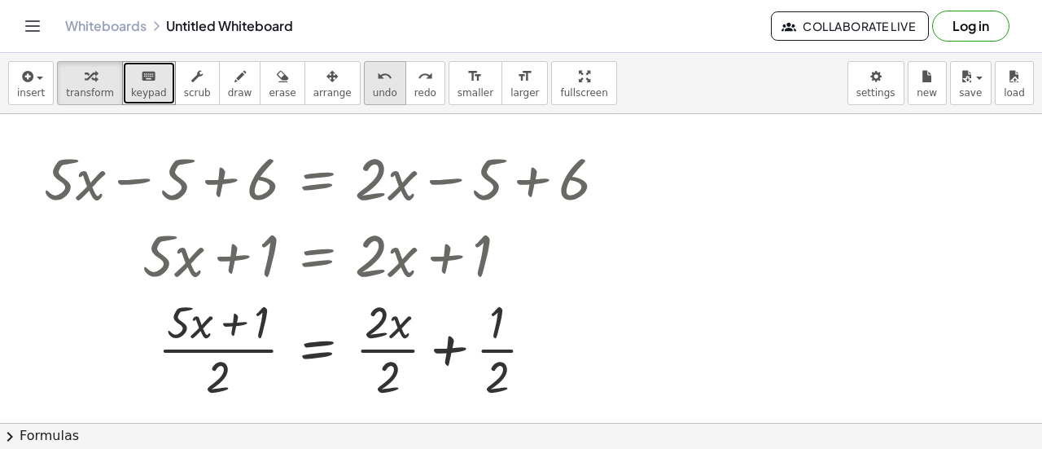
click at [373, 87] on span "undo" at bounding box center [385, 92] width 24 height 11
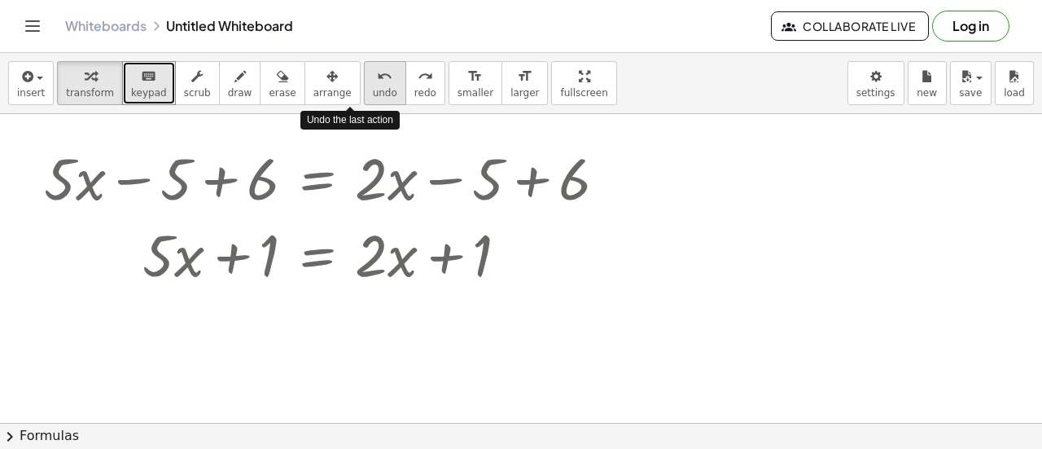
click at [373, 87] on span "undo" at bounding box center [385, 92] width 24 height 11
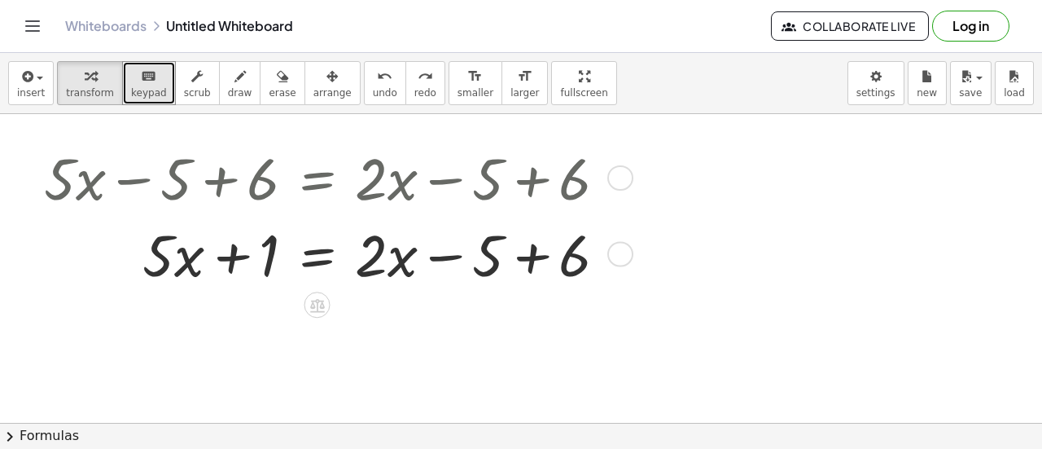
click at [542, 245] on div at bounding box center [332, 252] width 592 height 77
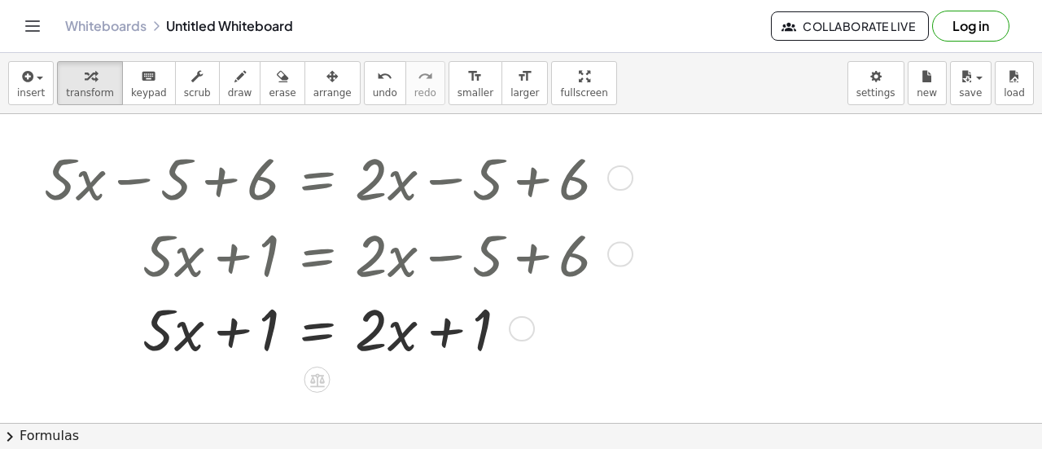
click at [388, 257] on div at bounding box center [381, 252] width 690 height 77
click at [387, 326] on div at bounding box center [332, 329] width 592 height 77
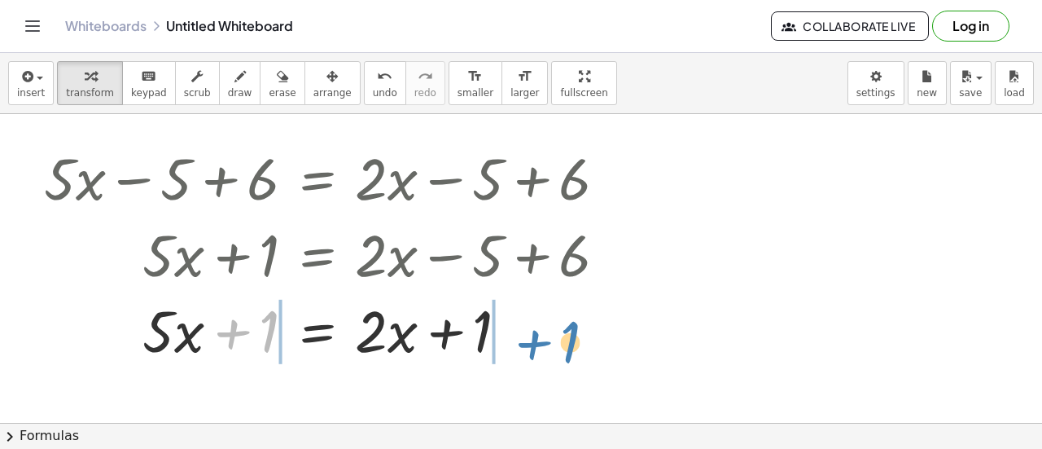
drag, startPoint x: 238, startPoint y: 338, endPoint x: 540, endPoint y: 347, distance: 302.2
click at [540, 347] on div at bounding box center [332, 329] width 592 height 77
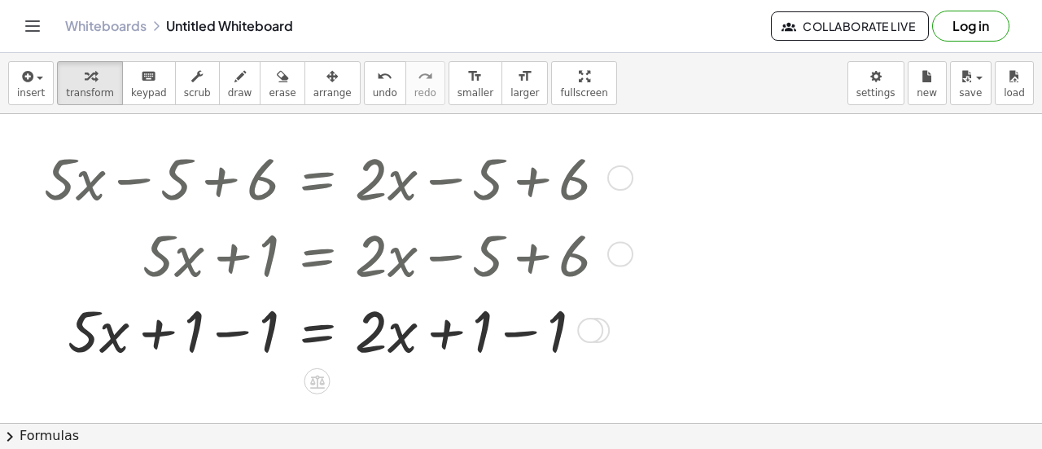
click at [207, 328] on div at bounding box center [332, 329] width 592 height 77
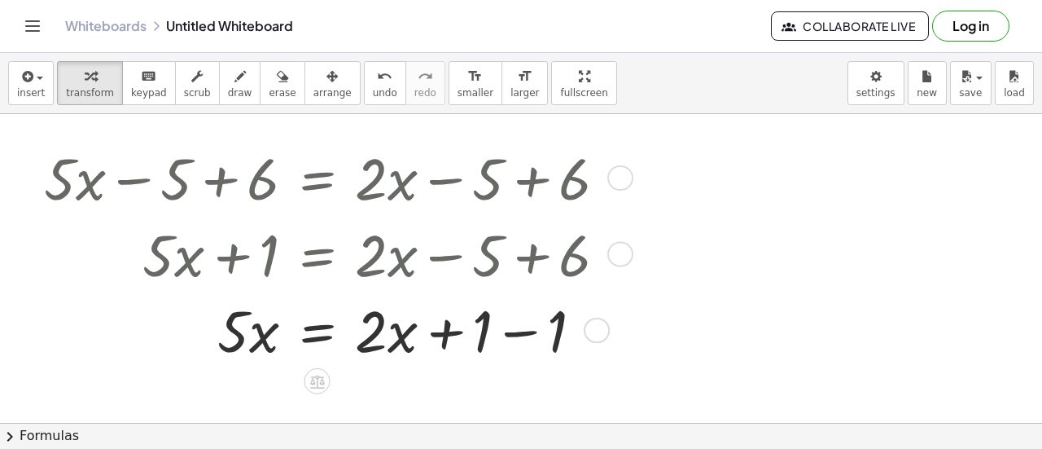
click at [519, 329] on div at bounding box center [332, 329] width 592 height 77
drag, startPoint x: 519, startPoint y: 329, endPoint x: 467, endPoint y: 397, distance: 86.0
click at [467, 397] on div "+ · 5 · x − 5 + 6 = + · 2 · x − 5 + 6 + · 5 · x + 1 = + · 2 · x − 5 + 6 + · 5 ·…" at bounding box center [521, 424] width 1042 height 620
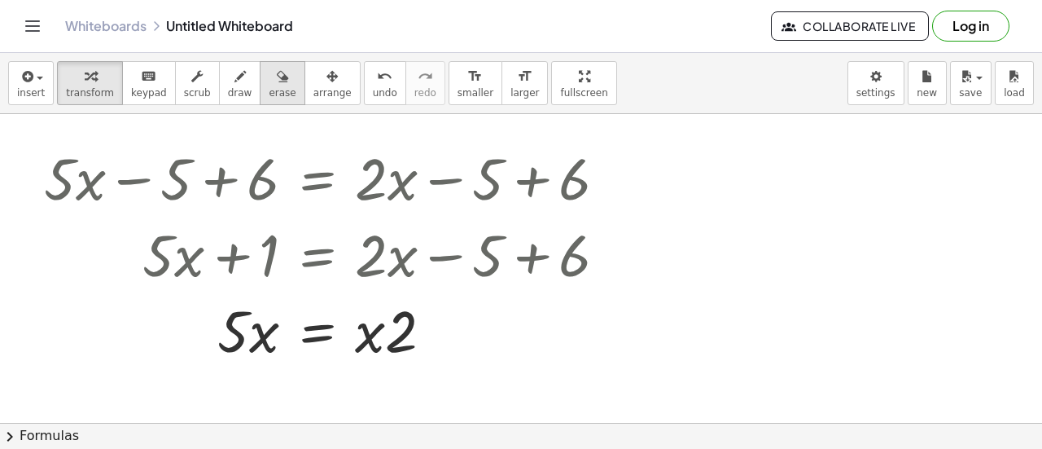
click at [277, 82] on icon "button" at bounding box center [282, 77] width 11 height 20
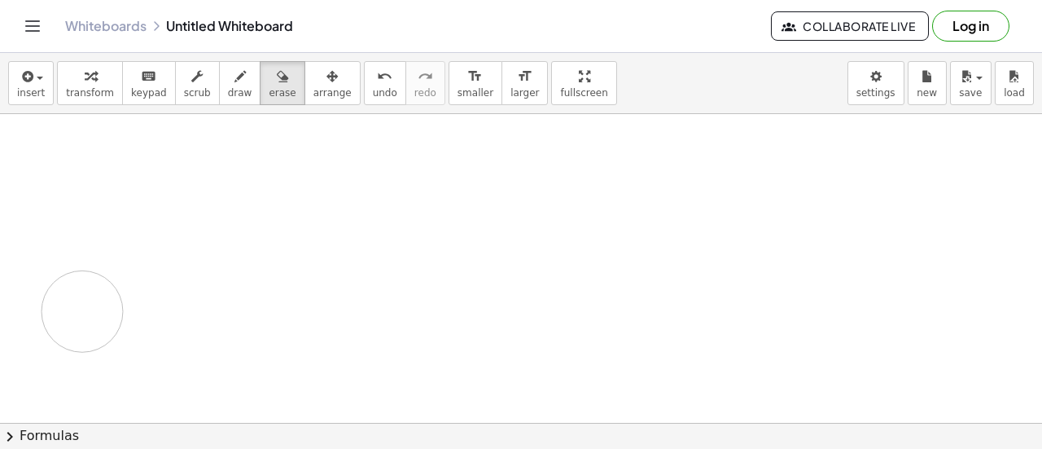
drag, startPoint x: 36, startPoint y: 177, endPoint x: 155, endPoint y: 270, distance: 151.3
click at [155, 270] on div at bounding box center [521, 424] width 1042 height 620
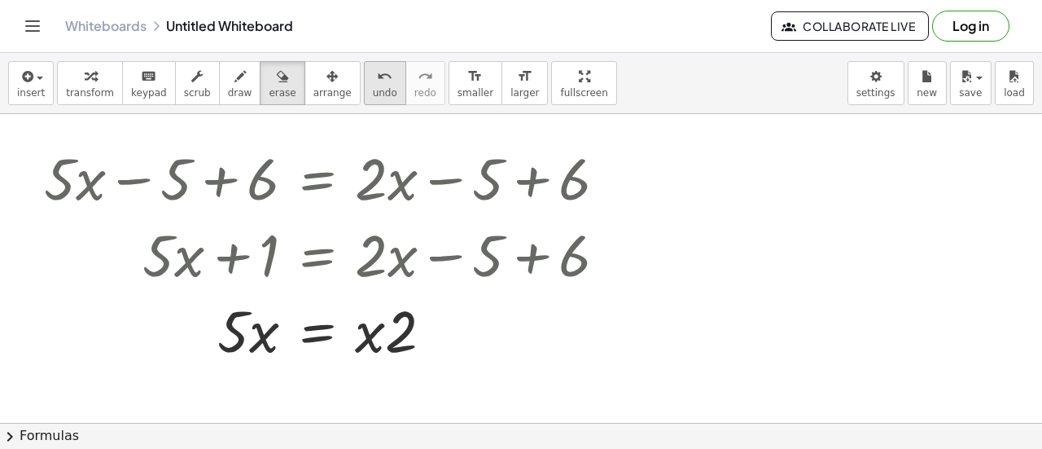
click at [377, 72] on icon "undo" at bounding box center [384, 77] width 15 height 20
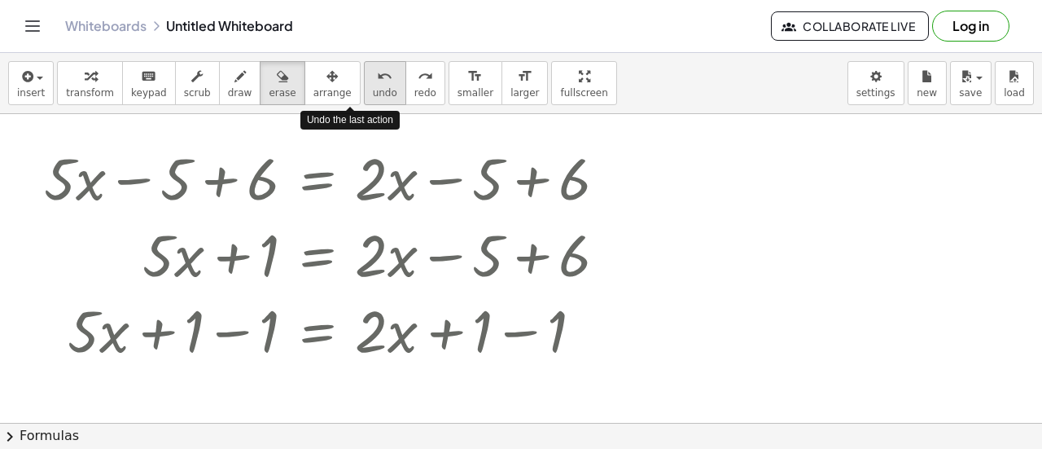
click at [377, 72] on icon "undo" at bounding box center [384, 77] width 15 height 20
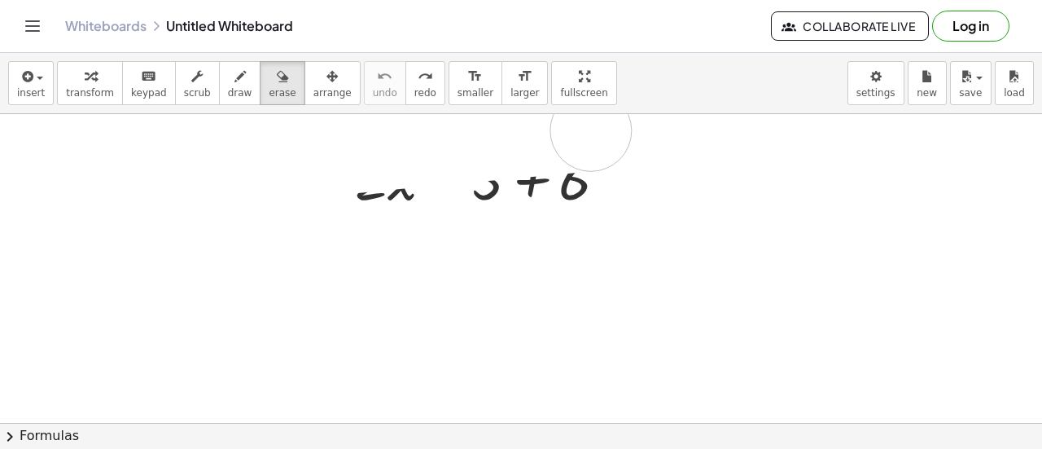
drag, startPoint x: 31, startPoint y: 159, endPoint x: 844, endPoint y: 113, distance: 814.5
click at [844, 114] on div at bounding box center [521, 424] width 1042 height 620
drag, startPoint x: 844, startPoint y: 113, endPoint x: 1037, endPoint y: 73, distance: 197.0
click at [1037, 73] on div "insert select one: Math Expression Function Text Youtube Video Graphing Geometr…" at bounding box center [521, 251] width 1042 height 396
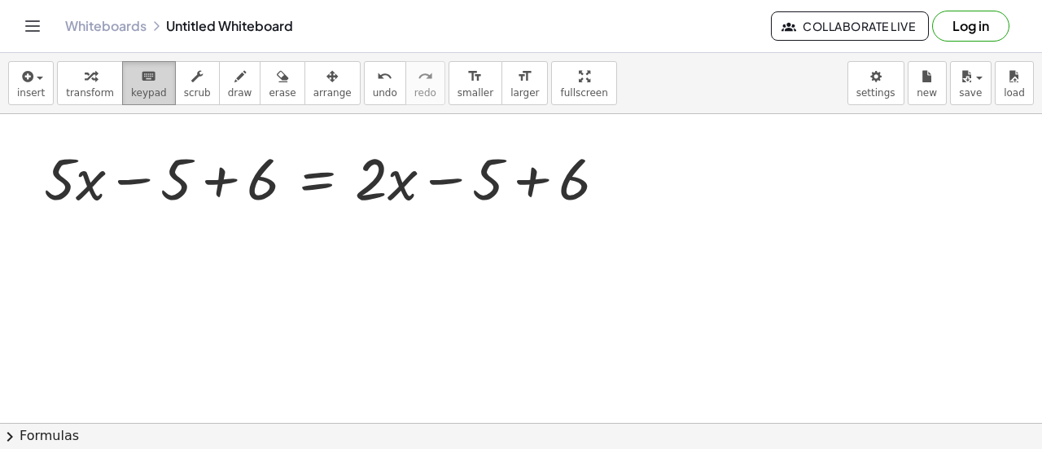
click at [131, 87] on span "keypad" at bounding box center [149, 92] width 36 height 11
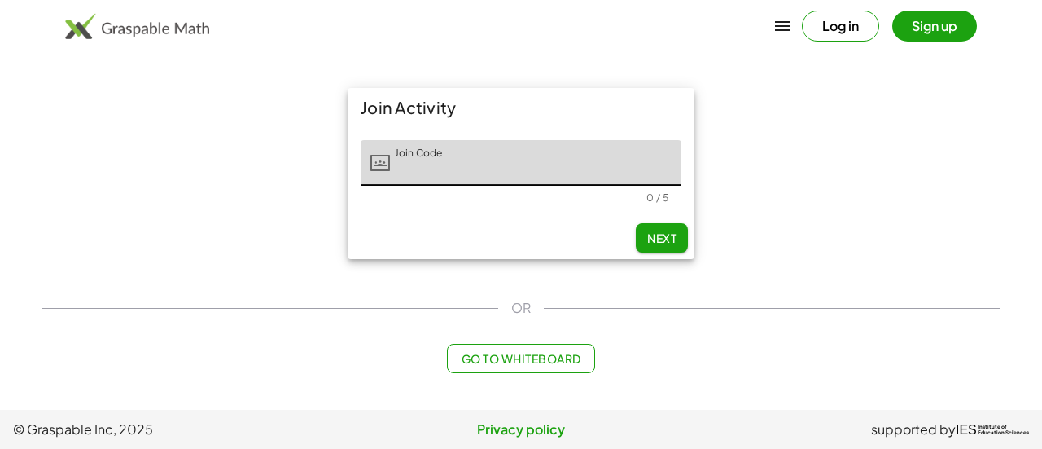
click at [541, 356] on span "Go to Whiteboard" at bounding box center [521, 358] width 120 height 15
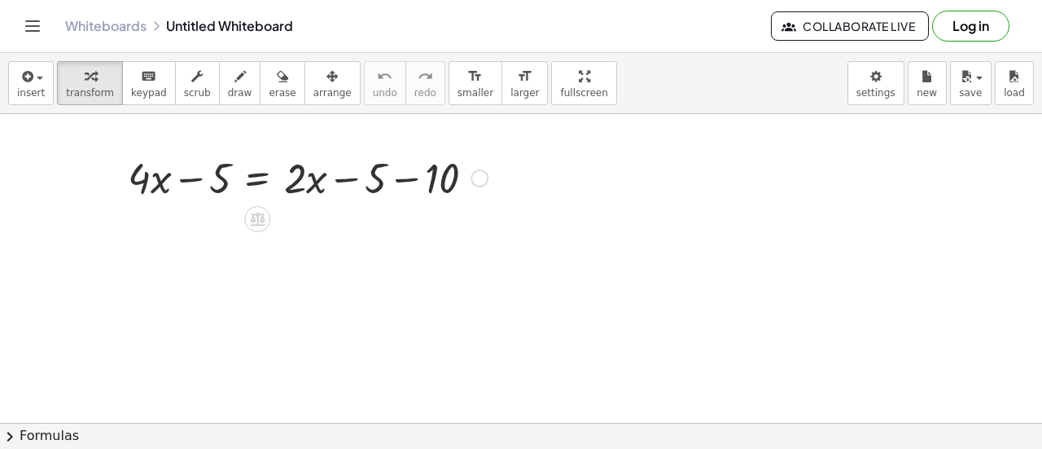
click at [405, 176] on div at bounding box center [308, 176] width 376 height 55
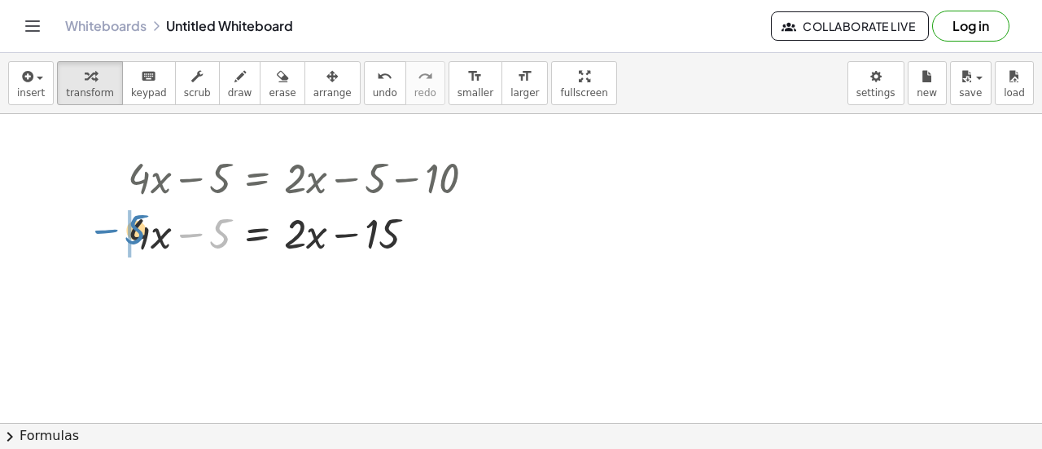
drag, startPoint x: 213, startPoint y: 245, endPoint x: 124, endPoint y: 242, distance: 89.6
click at [124, 242] on div "+ · 4 · x − 5 = + · 2 · x − 5 − 10 − 5 + · 4 · x − 5 = + · 2 · x − 15" at bounding box center [301, 204] width 396 height 119
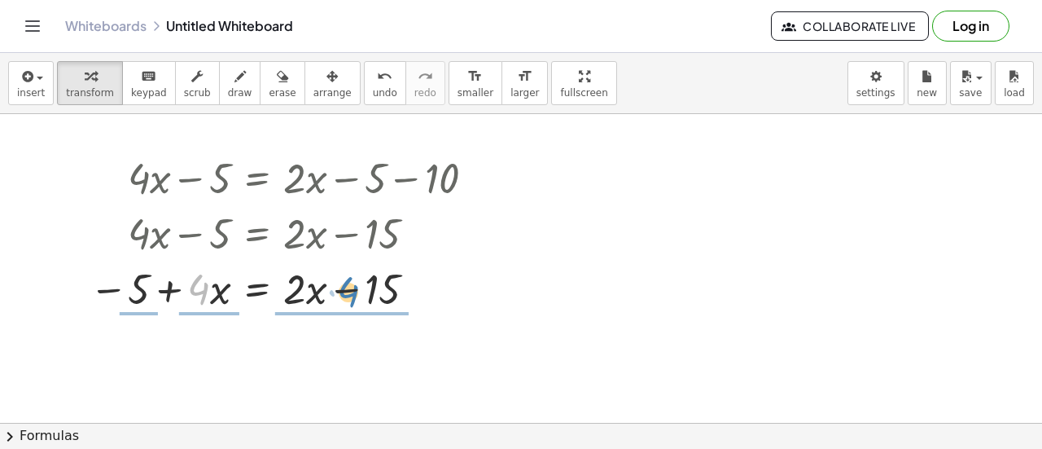
drag, startPoint x: 208, startPoint y: 291, endPoint x: 353, endPoint y: 293, distance: 144.9
click at [353, 293] on div at bounding box center [288, 287] width 414 height 55
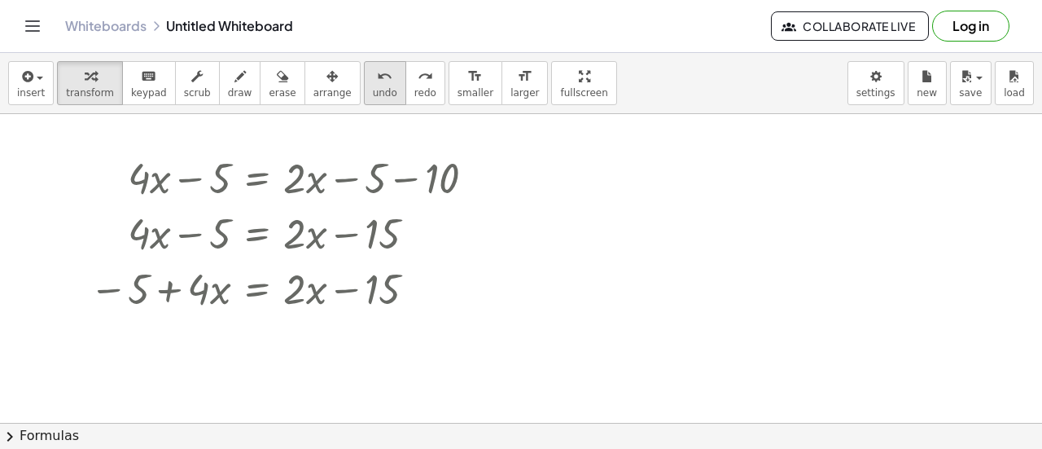
click at [377, 84] on icon "undo" at bounding box center [384, 77] width 15 height 20
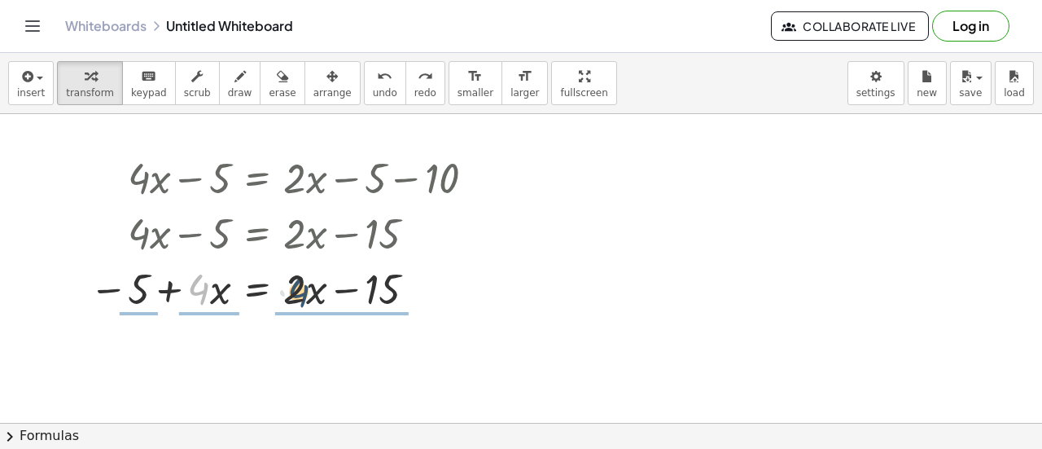
drag, startPoint x: 200, startPoint y: 302, endPoint x: 306, endPoint y: 306, distance: 105.9
click at [306, 306] on div at bounding box center [288, 287] width 414 height 55
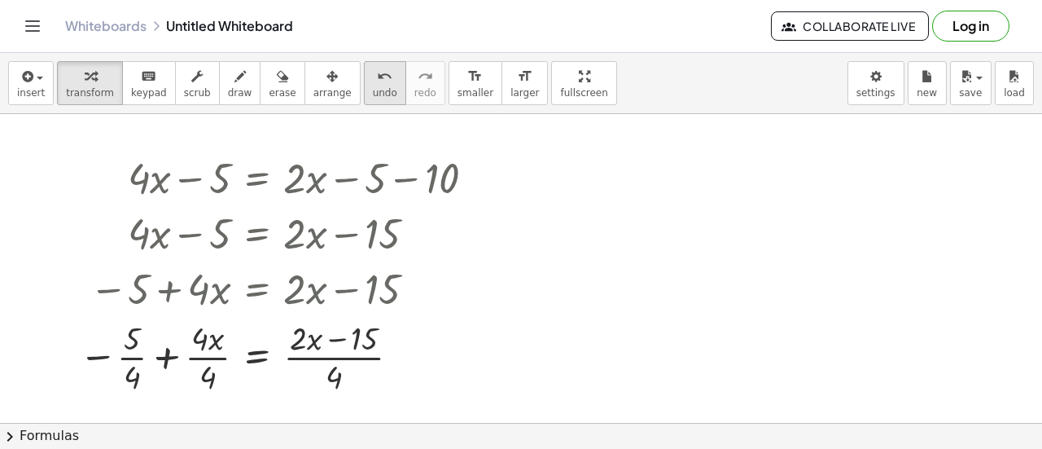
click at [373, 97] on span "undo" at bounding box center [385, 92] width 24 height 11
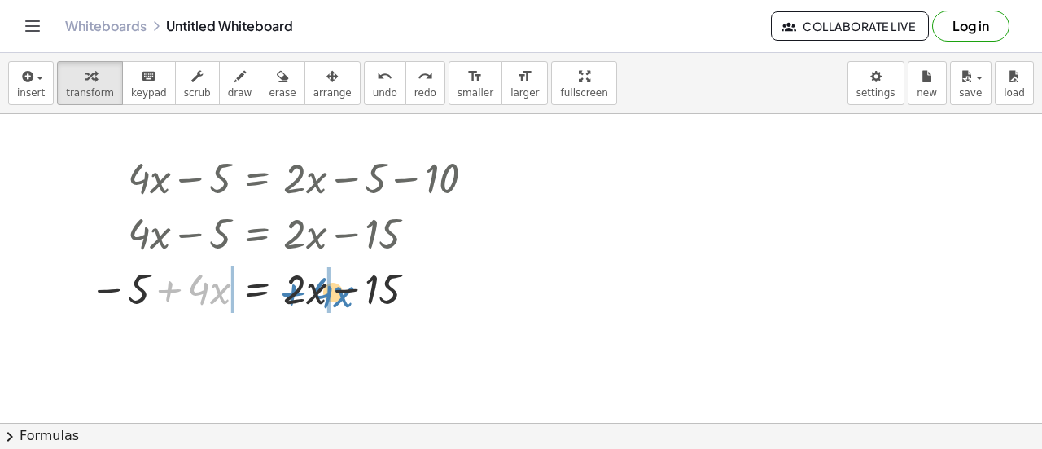
drag, startPoint x: 170, startPoint y: 288, endPoint x: 291, endPoint y: 291, distance: 120.5
click at [291, 291] on div at bounding box center [288, 287] width 414 height 55
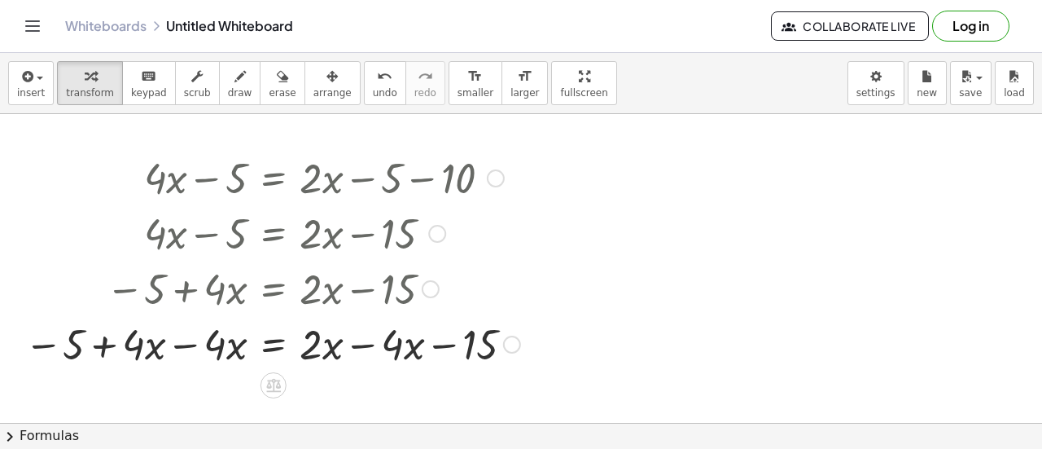
click at [190, 348] on div at bounding box center [272, 342] width 512 height 55
click at [363, 352] on div at bounding box center [316, 342] width 437 height 55
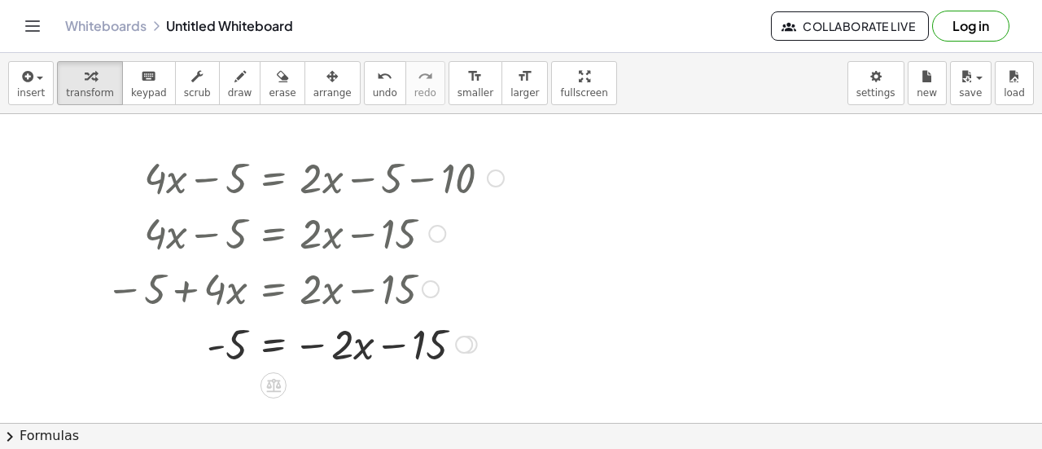
click at [364, 351] on div at bounding box center [305, 342] width 414 height 55
drag, startPoint x: 423, startPoint y: 344, endPoint x: 125, endPoint y: 348, distance: 298.0
click at [125, 348] on div at bounding box center [305, 342] width 414 height 55
click at [190, 352] on div at bounding box center [328, 342] width 461 height 55
click at [487, 348] on div at bounding box center [328, 342] width 461 height 55
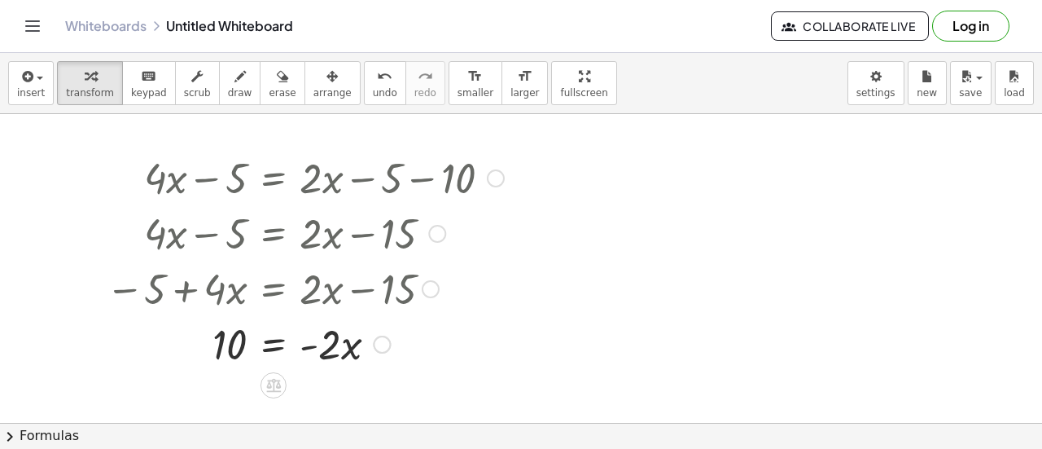
click at [324, 348] on div at bounding box center [305, 342] width 414 height 55
drag, startPoint x: 331, startPoint y: 343, endPoint x: 225, endPoint y: 392, distance: 116.9
click at [225, 392] on div "+ · 4 · x − 5 = + · 2 · x − 5 − 10 + · 4 · x − 5 = + · 2 · x − 15 − 5 + · 4 · x…" at bounding box center [521, 424] width 1042 height 620
click at [225, 336] on div at bounding box center [305, 342] width 414 height 81
click at [329, 344] on div at bounding box center [305, 342] width 414 height 81
